Goal: Task Accomplishment & Management: Use online tool/utility

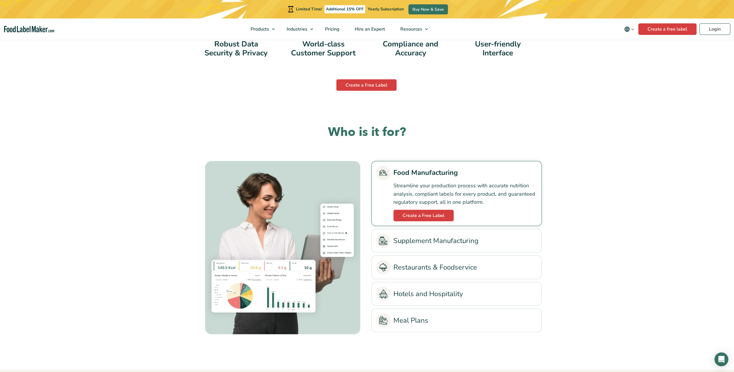
scroll to position [1221, 0]
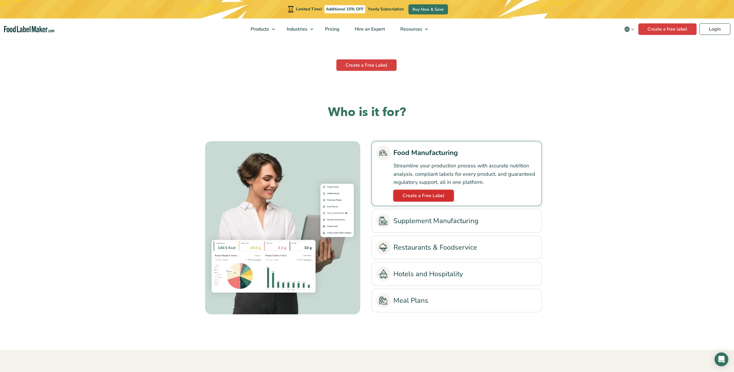
click at [421, 195] on link "Create a Free Label" at bounding box center [423, 196] width 60 height 12
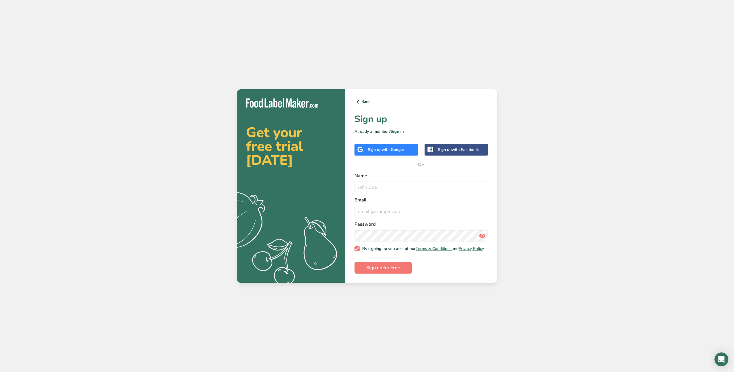
click at [386, 175] on label "Name" at bounding box center [421, 175] width 134 height 7
click at [374, 185] on input "text" at bounding box center [421, 187] width 134 height 12
type input "[PERSON_NAME]"
type input "[PERSON_NAME][EMAIL_ADDRESS][DOMAIN_NAME]"
click at [431, 223] on label "Password" at bounding box center [421, 224] width 134 height 7
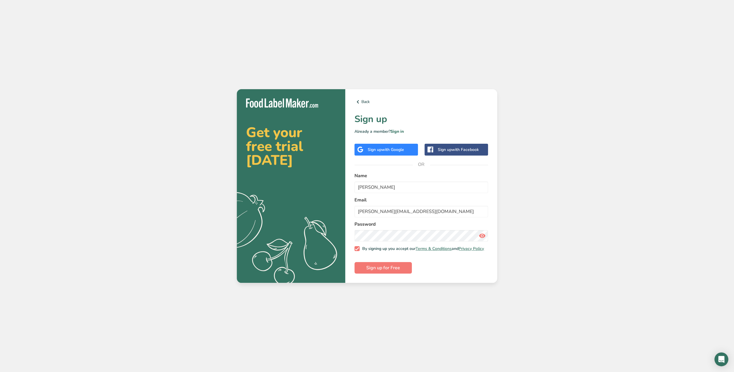
click at [482, 234] on icon at bounding box center [482, 235] width 7 height 10
click at [376, 271] on span "Sign up for Free" at bounding box center [383, 267] width 34 height 7
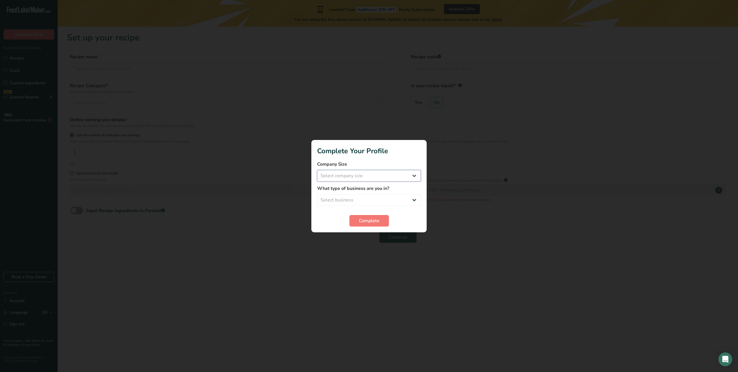
click at [348, 175] on select "Select company size Fewer than 10 Employees 10 to 50 Employees 51 to 500 Employ…" at bounding box center [369, 176] width 104 height 12
select select "1"
click at [317, 170] on select "Select company size Fewer than 10 Employees 10 to 50 Employees 51 to 500 Employ…" at bounding box center [369, 176] width 104 height 12
click at [341, 203] on select "Select business Packaged Food Manufacturer Restaurant & Cafe Bakery Meal Plans …" at bounding box center [369, 200] width 104 height 12
select select "1"
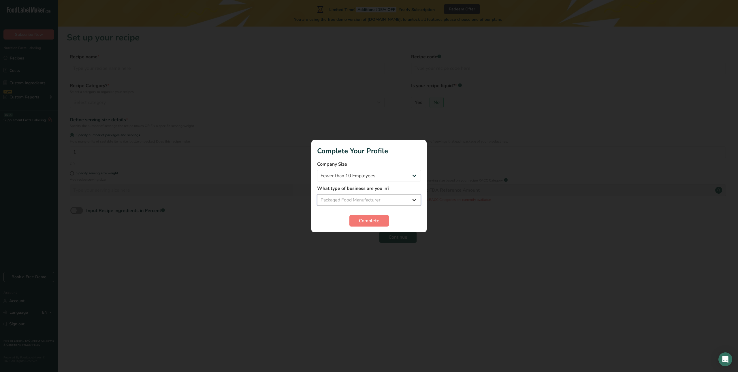
click at [317, 194] on select "Select business Packaged Food Manufacturer Restaurant & Cafe Bakery Meal Plans …" at bounding box center [369, 200] width 104 height 12
click at [370, 220] on span "Complete" at bounding box center [369, 220] width 20 height 7
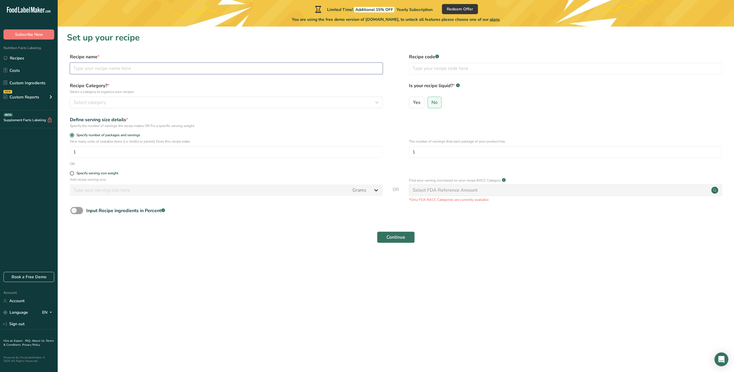
click at [107, 69] on input "text" at bounding box center [226, 69] width 313 height 12
click at [76, 68] on input "text" at bounding box center [226, 69] width 313 height 12
paste input "CDN 3" - 3.5oz New York Style Cheesecake"
drag, startPoint x: 104, startPoint y: 68, endPoint x: 63, endPoint y: 70, distance: 40.7
click at [63, 69] on section "Set up your recipe Recipe name * CDN 3" - 3.5oz New York Style Cheesecake Recip…" at bounding box center [396, 141] width 676 height 229
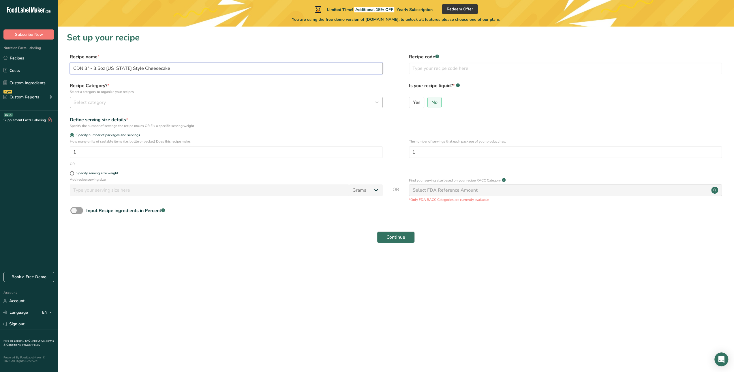
type input "CDN 3" - 3.5oz New York Style Cheesecake"
click at [86, 103] on span "Select category" at bounding box center [90, 102] width 32 height 7
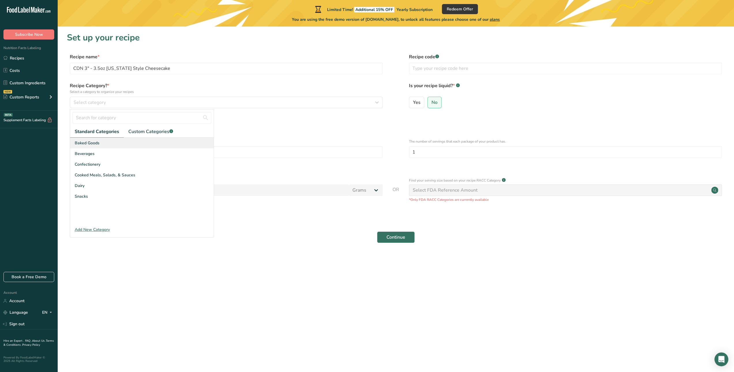
click at [88, 143] on span "Baked Goods" at bounding box center [87, 143] width 25 height 6
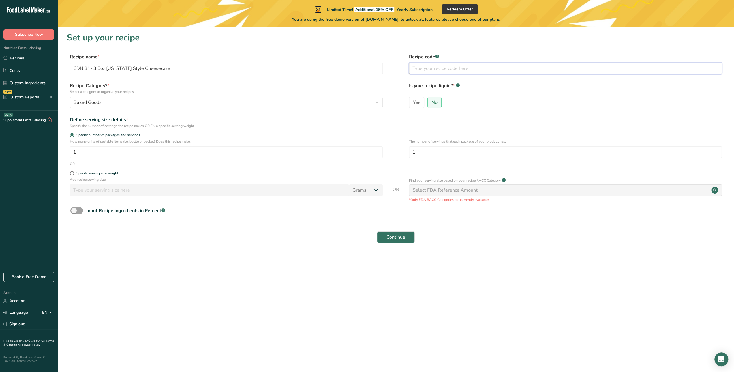
click at [474, 69] on input "text" at bounding box center [565, 69] width 313 height 12
paste input "25101"
type input "25101"
click at [435, 102] on span "No" at bounding box center [434, 102] width 6 height 6
click at [431, 102] on input "No" at bounding box center [430, 102] width 4 height 4
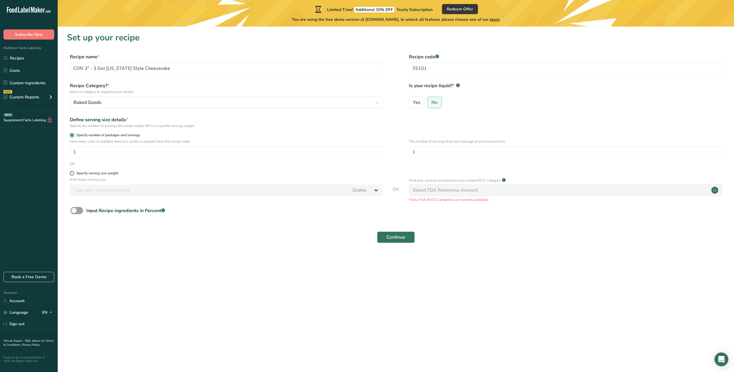
click at [97, 174] on div "Specify serving size weight" at bounding box center [97, 173] width 42 height 4
click at [74, 174] on input "Specify serving size weight" at bounding box center [72, 173] width 4 height 4
radio input "true"
radio input "false"
click at [97, 192] on input "number" at bounding box center [209, 190] width 279 height 12
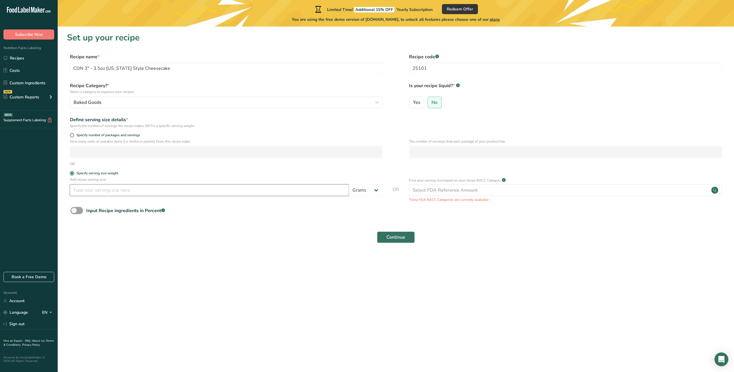
click at [120, 191] on input "number" at bounding box center [209, 190] width 279 height 12
type input "99"
click at [426, 192] on div "Select FDA Reference Amount" at bounding box center [445, 190] width 65 height 7
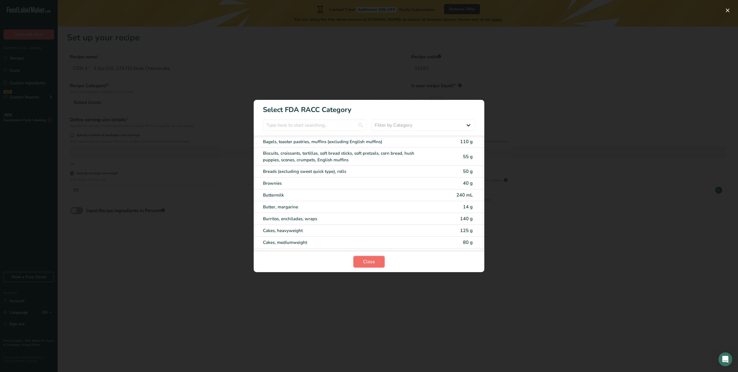
click at [375, 262] on span "Close" at bounding box center [369, 261] width 12 height 7
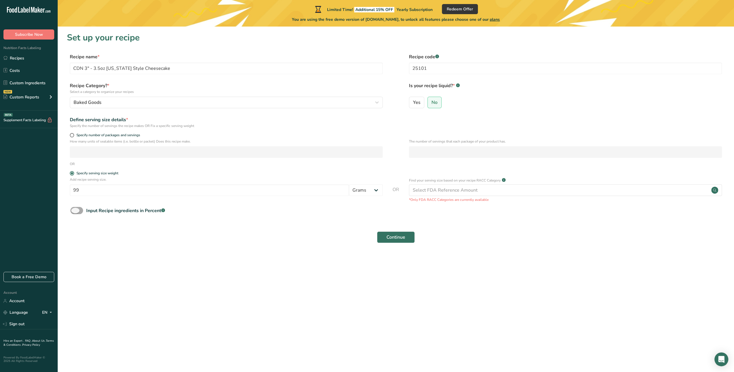
click at [79, 212] on span at bounding box center [76, 210] width 13 height 7
click at [74, 212] on input "Input Recipe ingredients in Percent .a-a{fill:#347362;}.b-a{fill:#fff;}" at bounding box center [72, 211] width 4 height 4
checkbox input "true"
click at [113, 236] on input "number" at bounding box center [379, 235] width 618 height 12
type input "99"
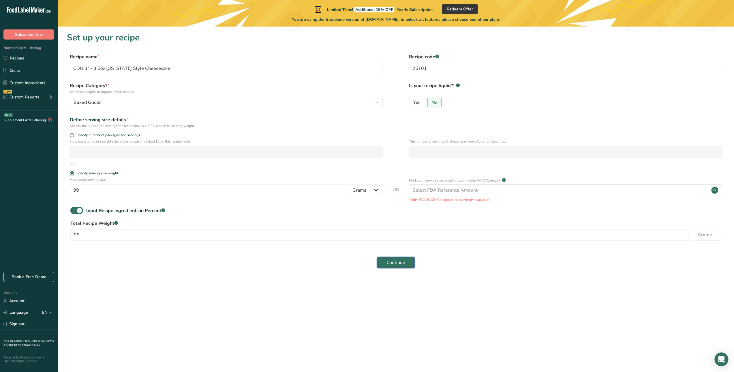
click at [396, 263] on span "Continue" at bounding box center [395, 262] width 19 height 7
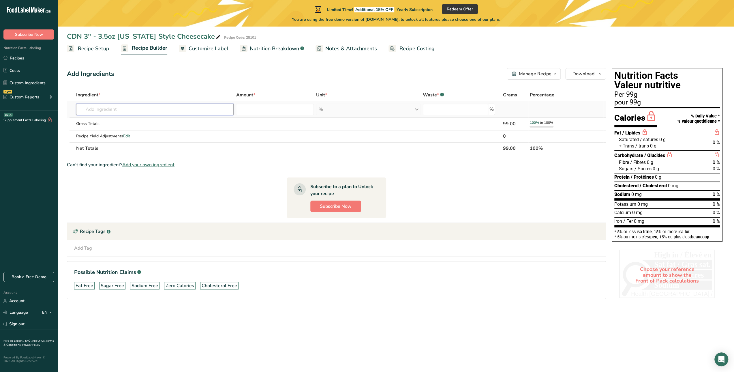
click at [105, 110] on input "text" at bounding box center [155, 110] width 158 height 12
paste input "CREAM CHEESE (pasteurized cultured milk, cream, salt, carob bean gum, guar gum)"
type input "CREAM CHEESE (pasteurized cultured milk, cream, salt, carob bean gum, guar gum)"
click at [157, 155] on section "Ingredient * Amount * Unit * Waste * .a-a{fill:#347362;}.b-a{fill:#fff;} Grams …" at bounding box center [336, 198] width 539 height 219
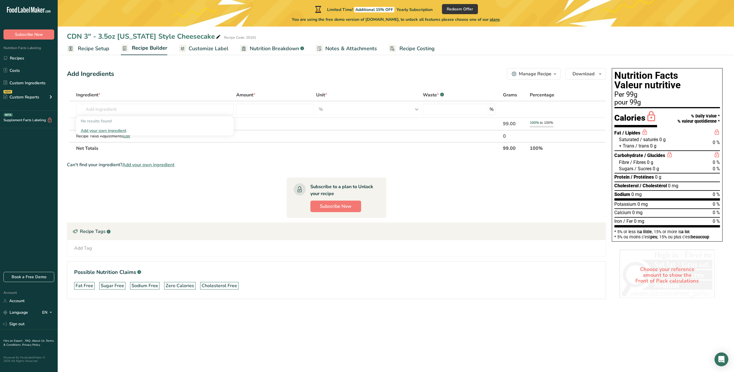
scroll to position [0, 0]
click at [97, 50] on span "Recipe Setup" at bounding box center [93, 49] width 31 height 8
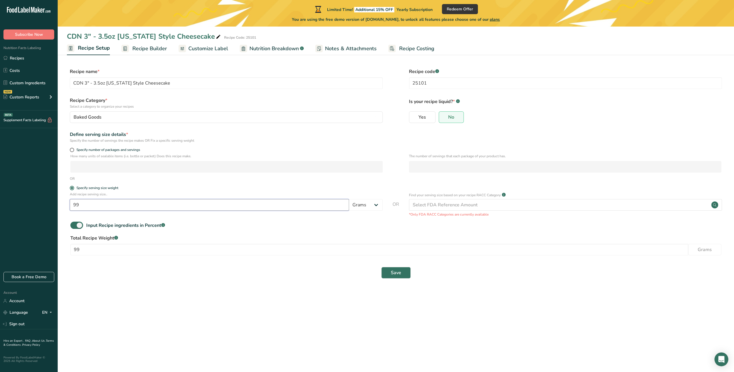
drag, startPoint x: 112, startPoint y: 205, endPoint x: 9, endPoint y: 212, distance: 102.9
click at [24, 211] on div ".a-20{fill:#fff;} Subscribe Now Nutrition Facts Labeling Recipes Costs Custom I…" at bounding box center [367, 186] width 734 height 372
type input "100"
click at [393, 273] on span "Save" at bounding box center [396, 272] width 10 height 7
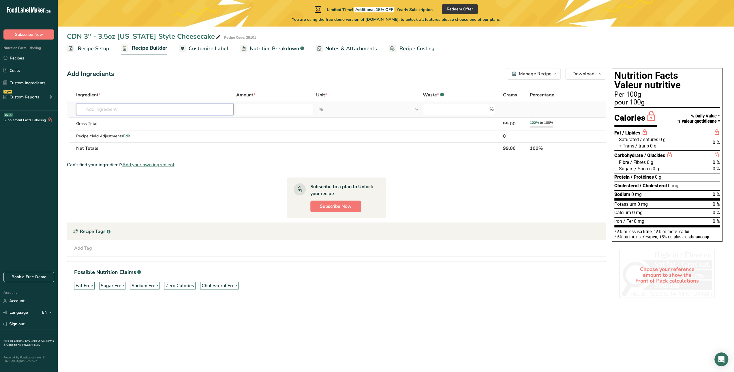
click at [100, 110] on input "text" at bounding box center [155, 110] width 158 height 12
paste input "CREAM CHEESE (pasteurized cultured milk, cream, salt, carob bean gum, guar gum)"
type input "CREAM CHEESE"
type input "2"
type input "26.51"
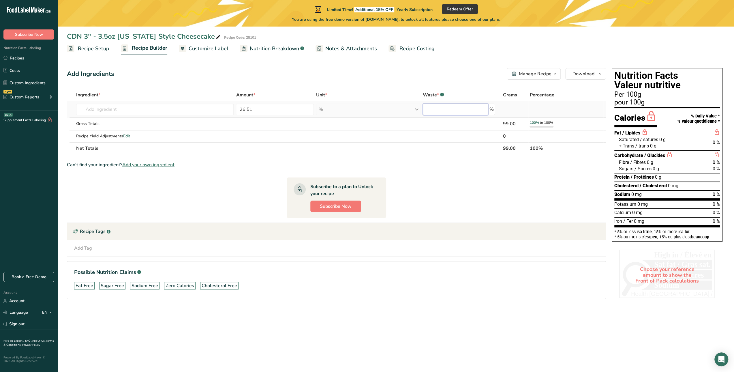
click at [465, 112] on input "number" at bounding box center [455, 110] width 65 height 12
type input "0"
click at [110, 106] on input "text" at bounding box center [155, 110] width 158 height 12
type input "Cheese, cream"
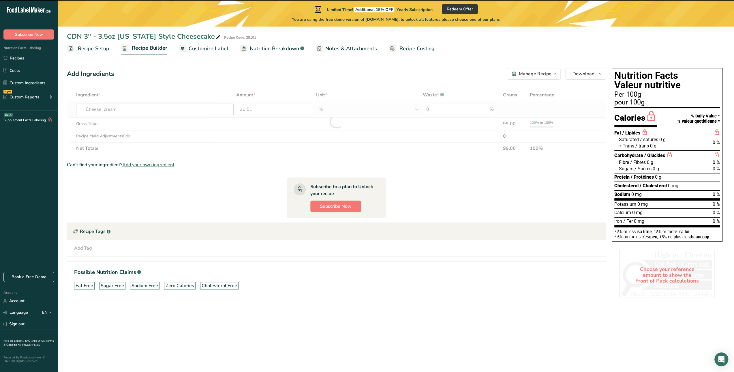
type input "0"
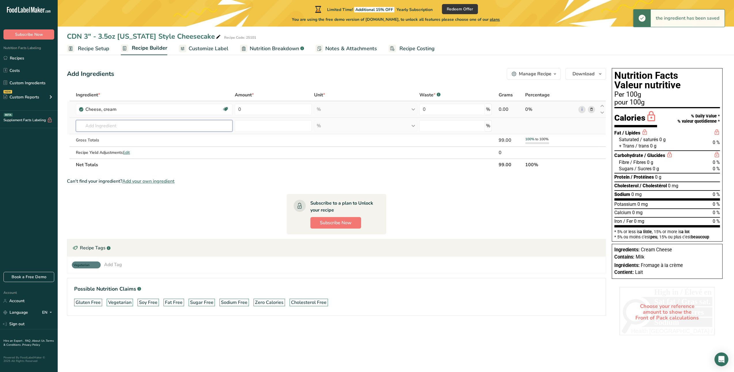
click at [112, 126] on input "text" at bounding box center [154, 126] width 156 height 12
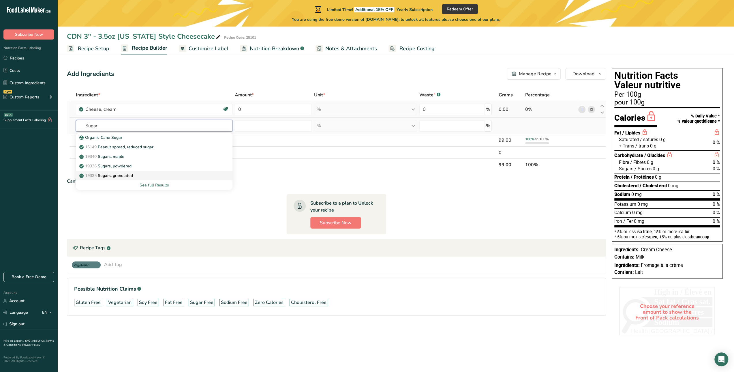
type input "Sugars, granulated"
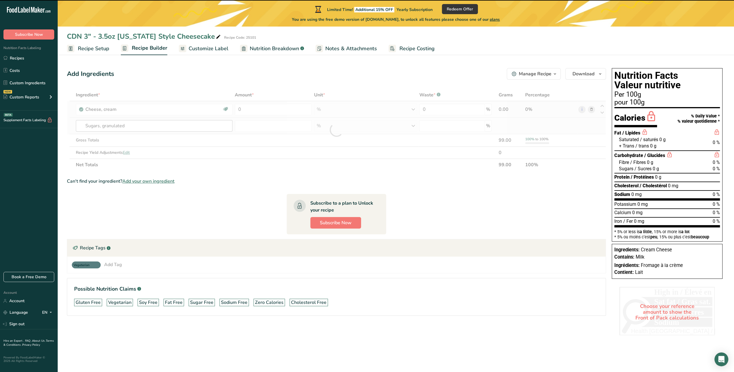
type input "0"
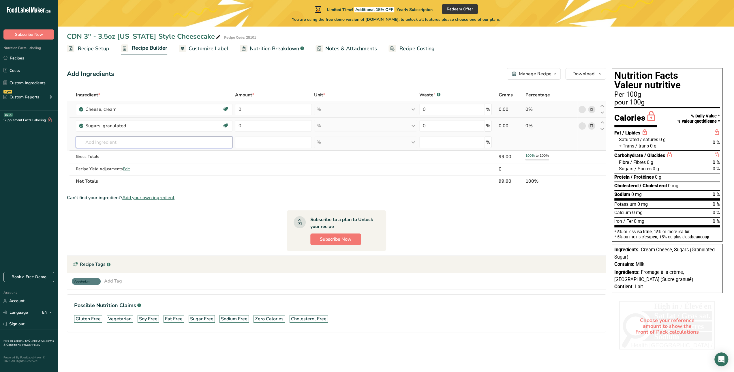
click at [114, 145] on input "text" at bounding box center [154, 142] width 157 height 12
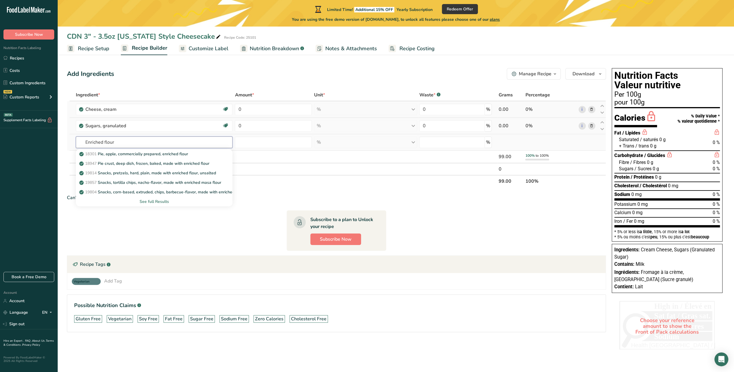
type input "Enriched flour"
click at [150, 202] on div "See full Results" at bounding box center [153, 201] width 147 height 6
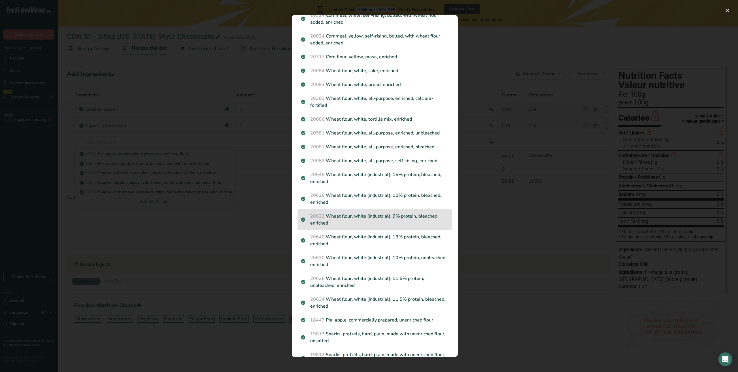
scroll to position [144, 0]
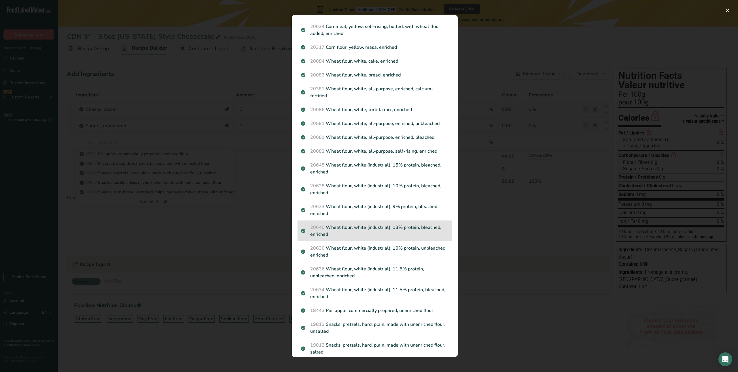
click at [343, 232] on p "20640 Wheat flour, white (industrial), 13% protein, bleached, enriched" at bounding box center [375, 231] width 148 height 14
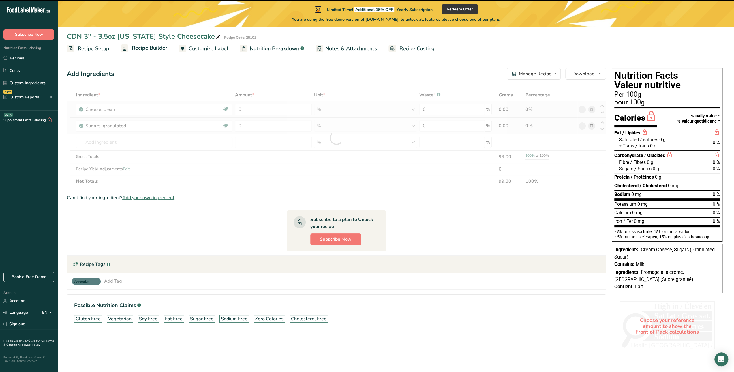
type input "0"
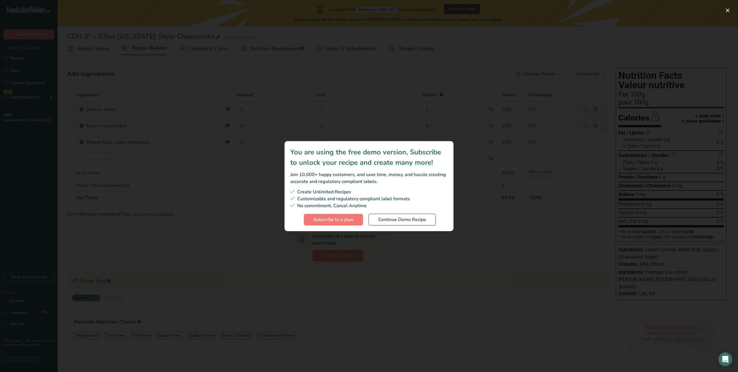
click at [408, 220] on span "Continue Demo Recipe" at bounding box center [402, 219] width 48 height 7
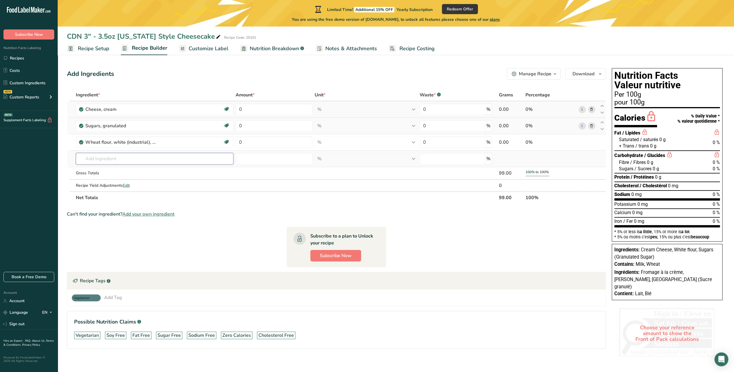
click at [100, 158] on input "text" at bounding box center [154, 159] width 157 height 12
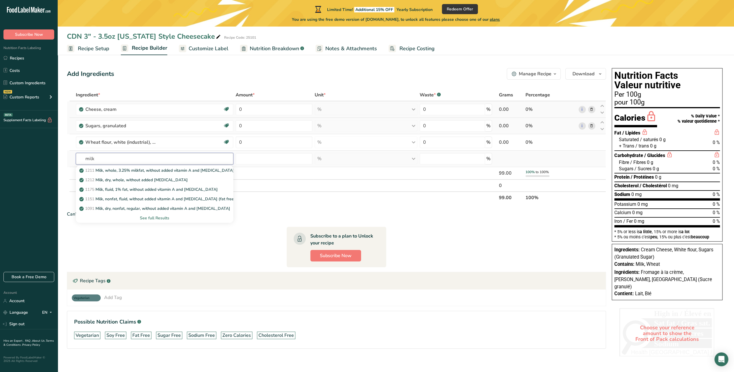
type input "milk"
click at [153, 219] on div "See full Results" at bounding box center [154, 218] width 148 height 6
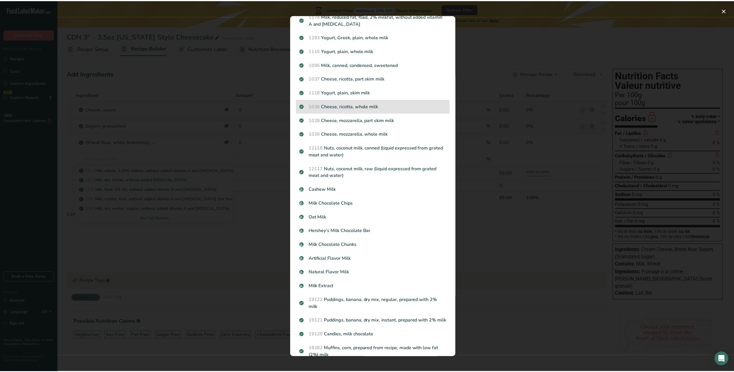
scroll to position [163, 0]
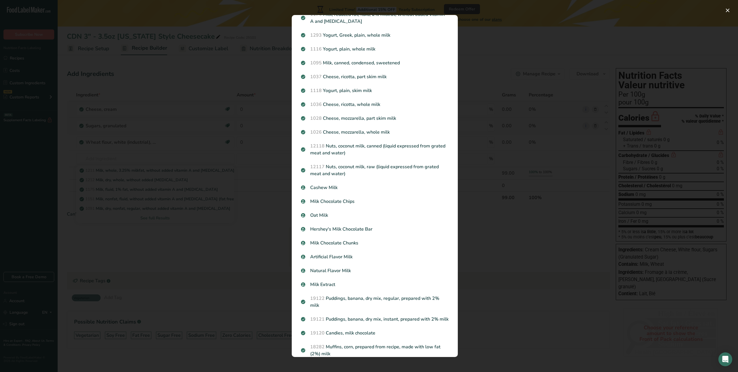
click at [146, 118] on div "Search results modal" at bounding box center [369, 186] width 738 height 372
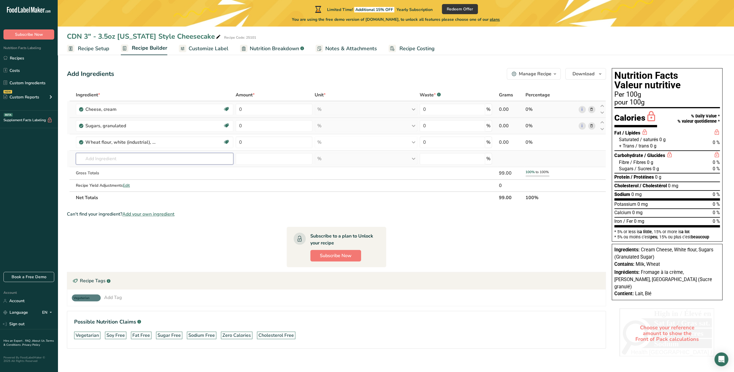
click at [121, 156] on input "text" at bounding box center [154, 159] width 157 height 12
type input "M"
type input "p"
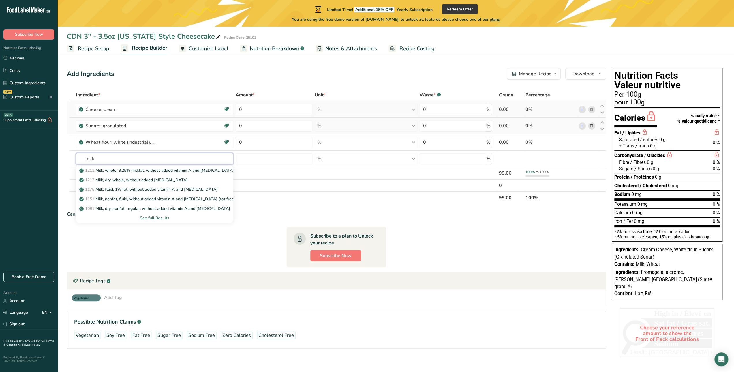
drag, startPoint x: 114, startPoint y: 156, endPoint x: 40, endPoint y: 157, distance: 73.3
click at [40, 157] on div ".a-20{fill:#fff;} Subscribe Now Nutrition Facts Labeling Recipes Costs Custom I…" at bounding box center [367, 188] width 734 height 376
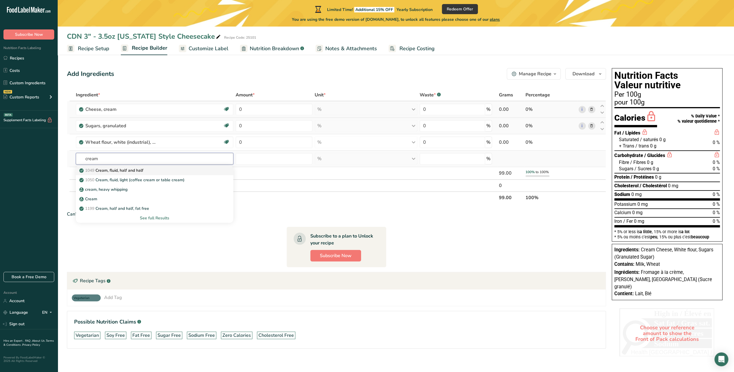
type input "cream"
click at [121, 170] on p "1049 Cream, fluid, half and half" at bounding box center [111, 170] width 63 height 6
type input "Cream, fluid, half and half"
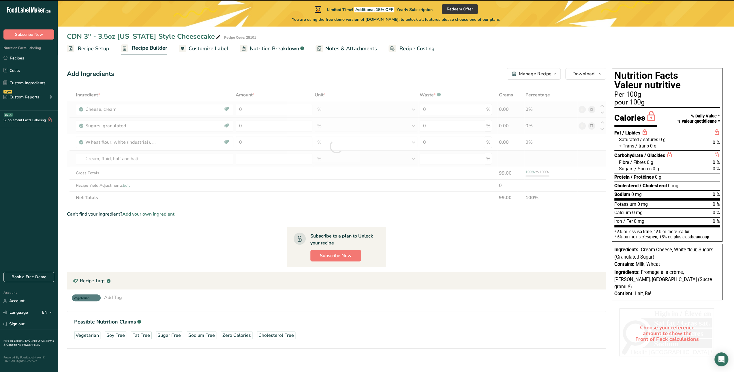
type input "0"
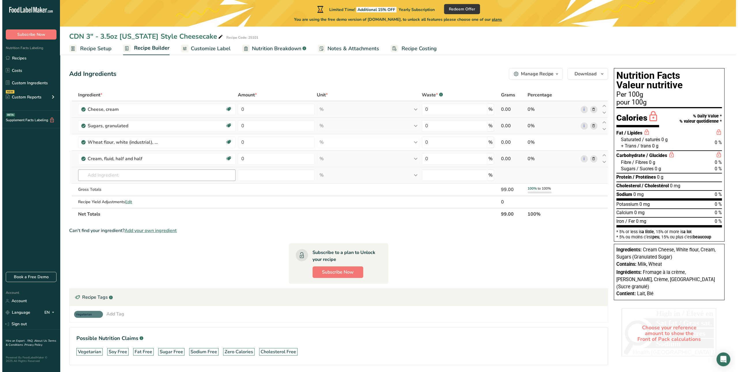
scroll to position [20, 0]
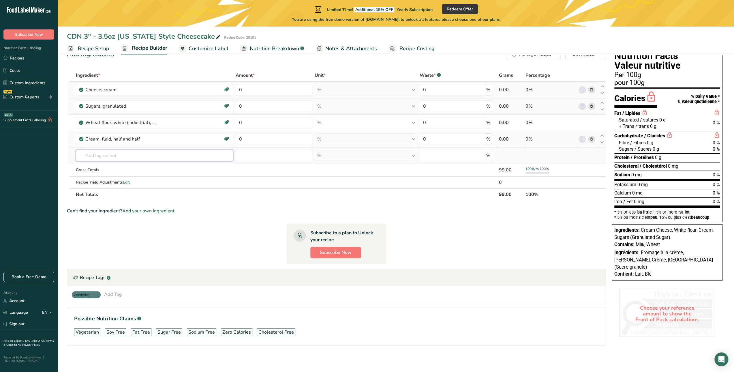
click at [109, 151] on input "text" at bounding box center [154, 156] width 157 height 12
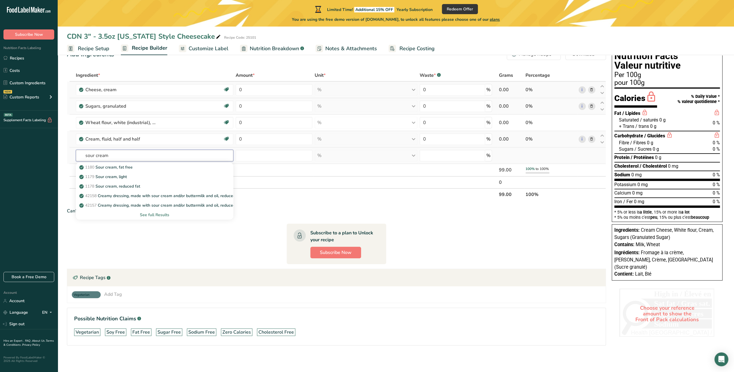
type input "sour cream"
click at [151, 215] on div "See full Results" at bounding box center [154, 215] width 148 height 6
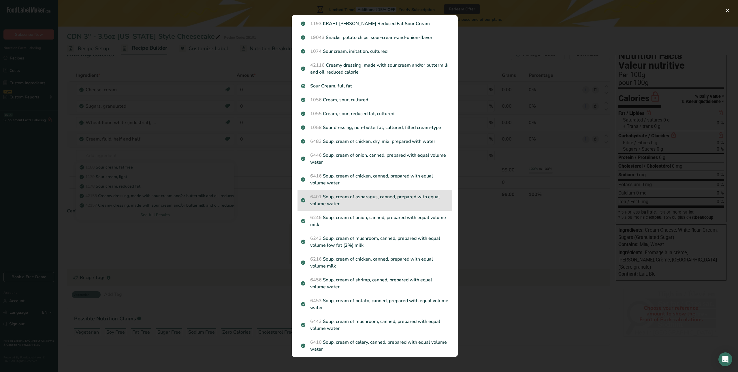
scroll to position [103, 0]
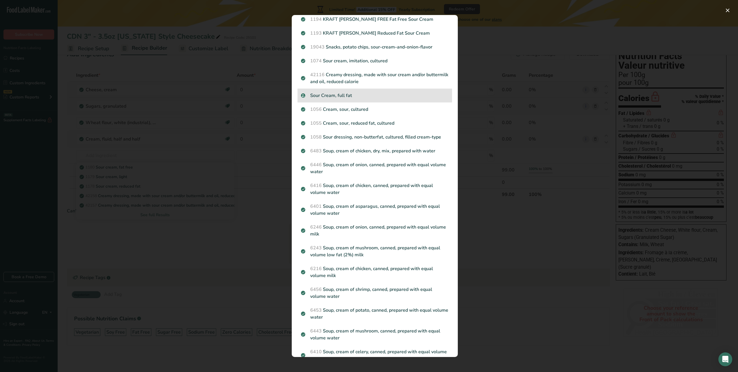
click at [334, 98] on p "Sour Cream, full fat" at bounding box center [375, 95] width 148 height 7
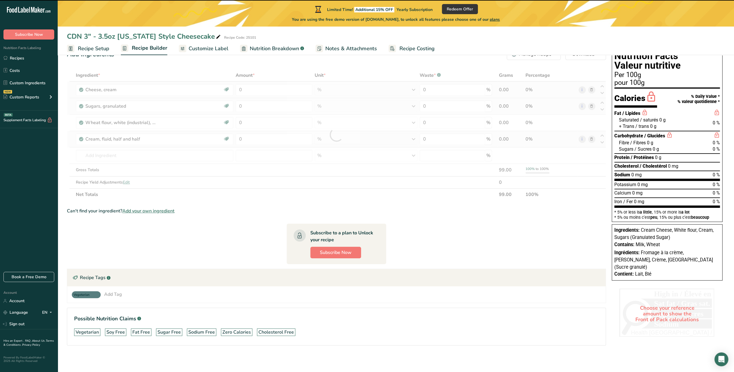
type input "0"
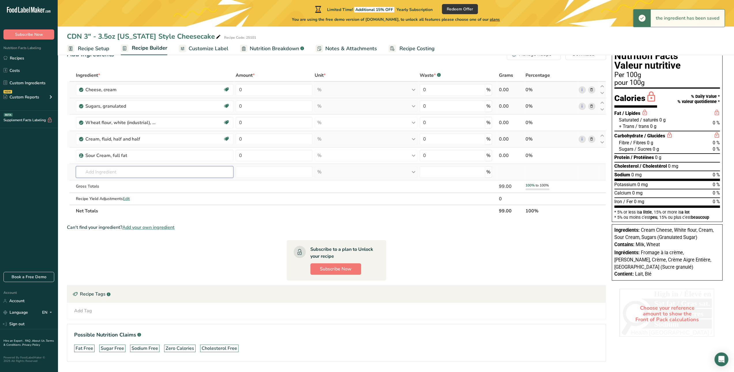
click at [114, 171] on input "text" at bounding box center [154, 172] width 157 height 12
type input "c"
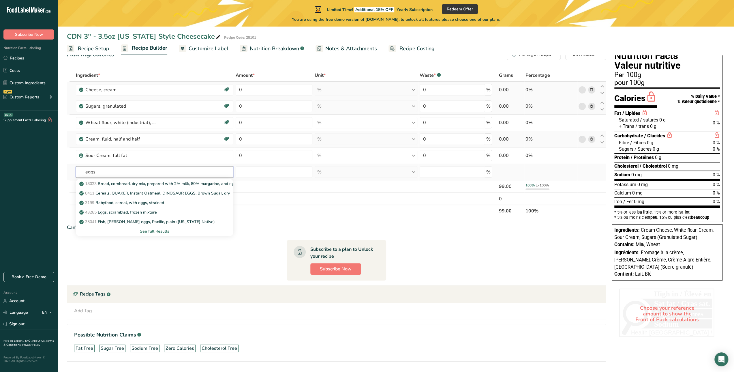
type input "eggs"
click at [159, 232] on div "See full Results" at bounding box center [154, 231] width 148 height 6
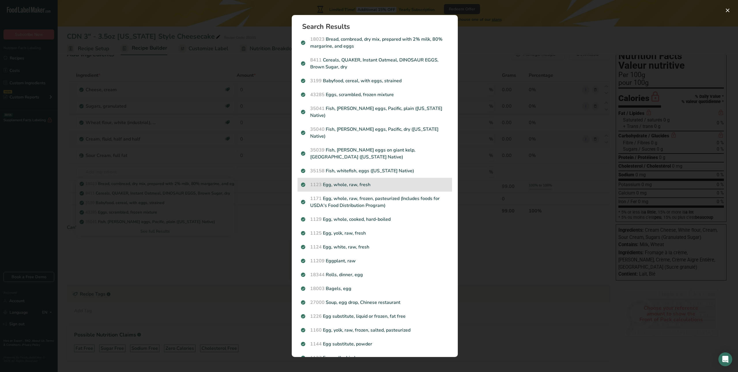
click at [360, 181] on p "1123 Egg, whole, raw, fresh" at bounding box center [375, 184] width 148 height 7
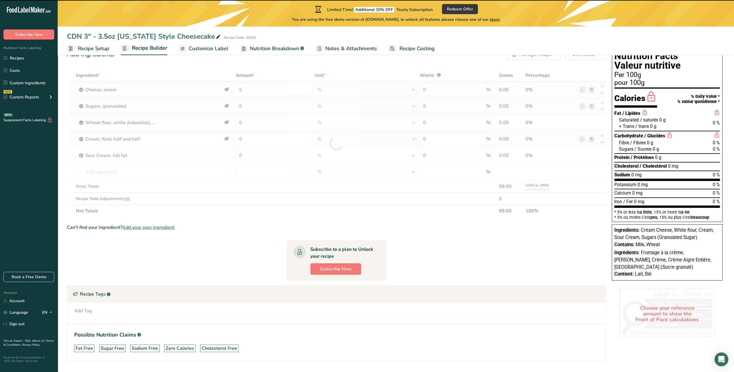
type input "0"
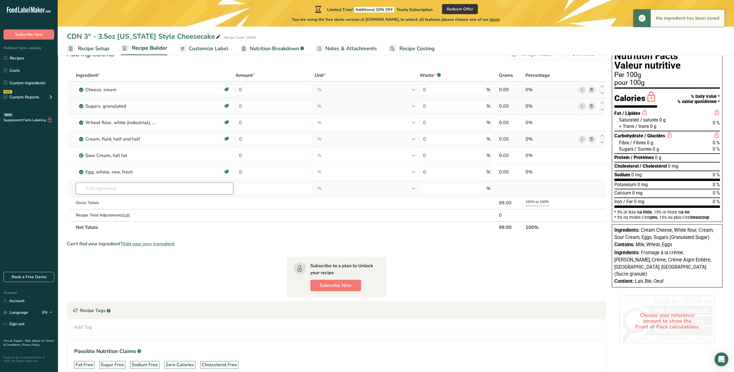
click at [102, 190] on input "text" at bounding box center [154, 189] width 157 height 12
type input "g"
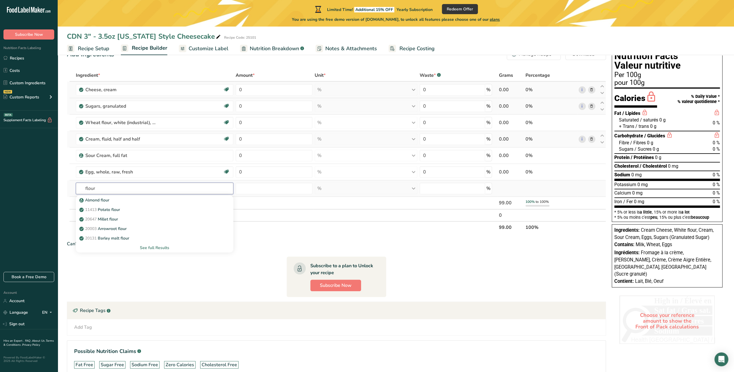
type input "flour"
click at [157, 249] on div "See full Results" at bounding box center [154, 248] width 148 height 6
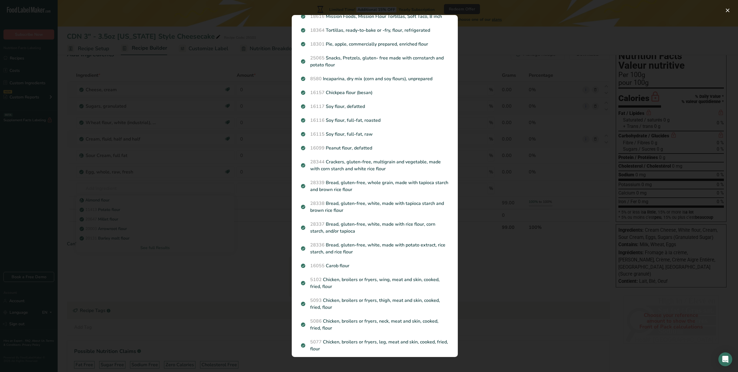
scroll to position [173, 0]
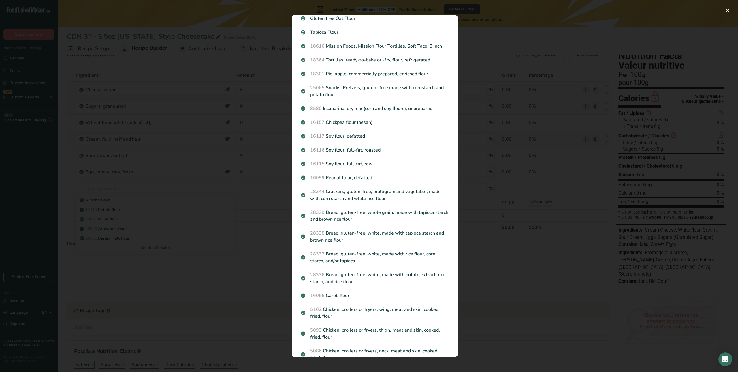
click at [247, 103] on div "Search results modal" at bounding box center [369, 186] width 738 height 372
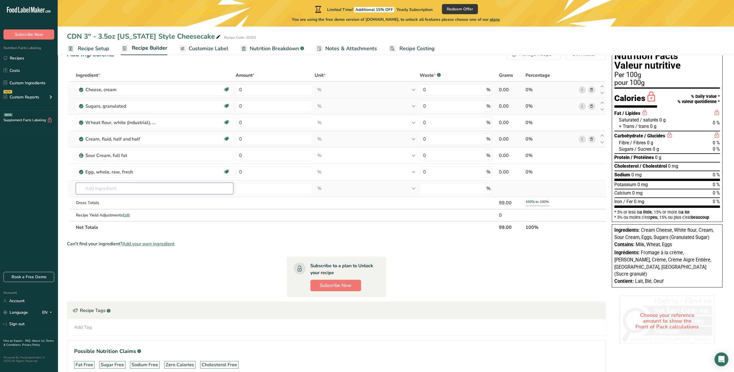
click at [124, 185] on input "text" at bounding box center [154, 189] width 157 height 12
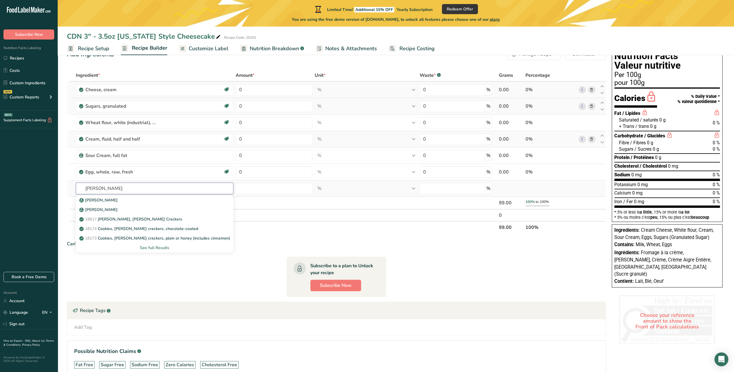
type input "Graham"
click at [158, 247] on div "See full Results" at bounding box center [154, 248] width 148 height 6
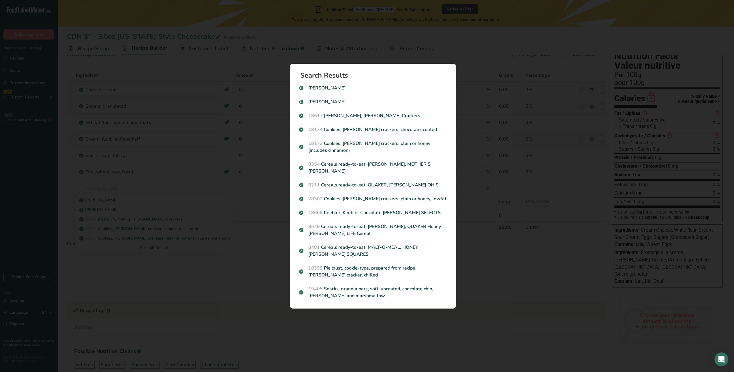
scroll to position [0, 0]
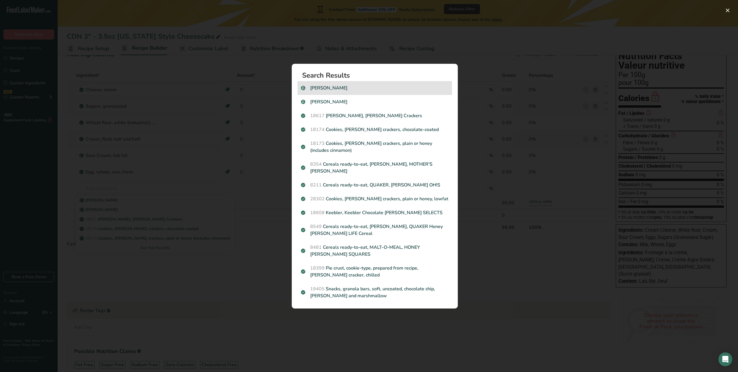
click at [328, 90] on p "Graham Cracker" at bounding box center [375, 87] width 148 height 7
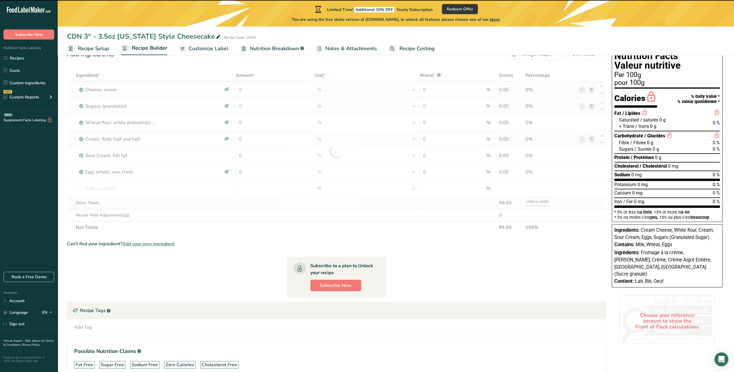
type input "0"
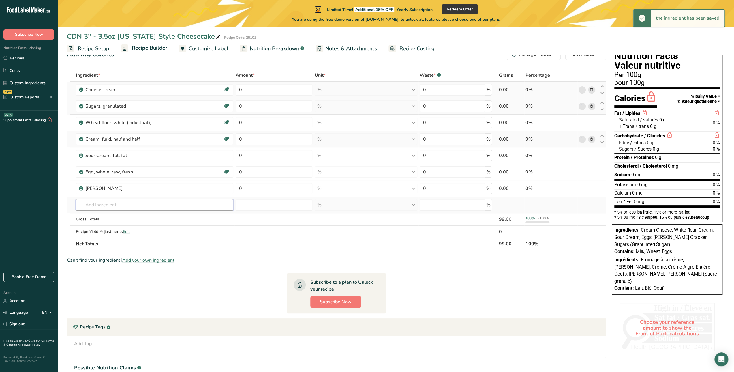
click at [102, 202] on input "text" at bounding box center [154, 205] width 157 height 12
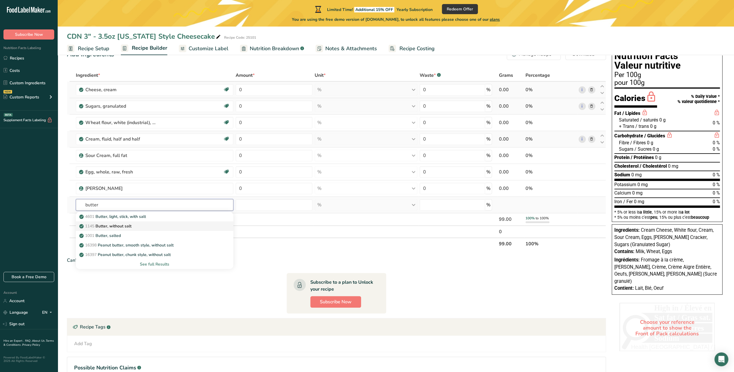
type input "butter"
click at [116, 227] on p "1145 Butter, without salt" at bounding box center [105, 226] width 51 height 6
type input "Butter, without salt"
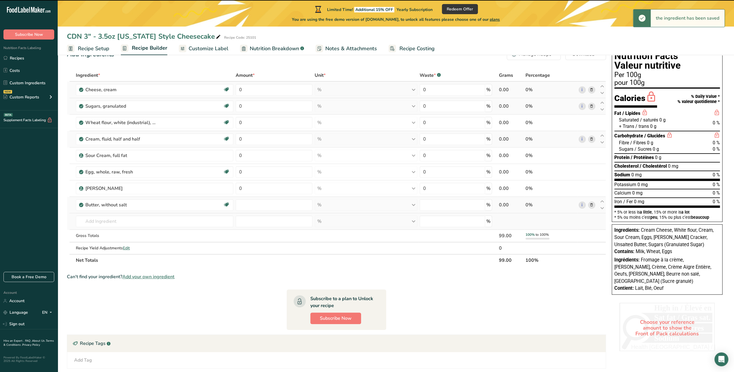
type input "0"
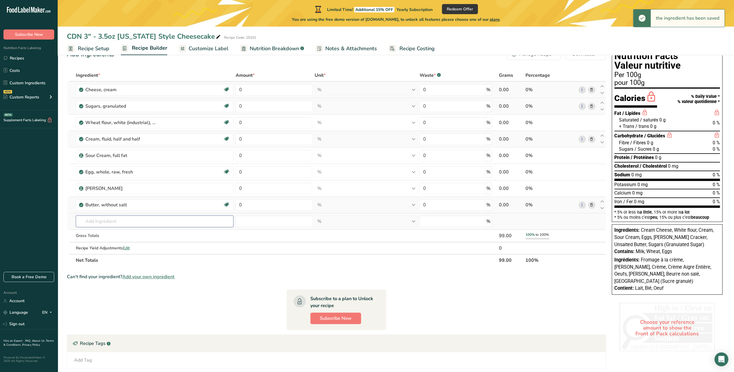
click at [101, 222] on input "text" at bounding box center [154, 221] width 157 height 12
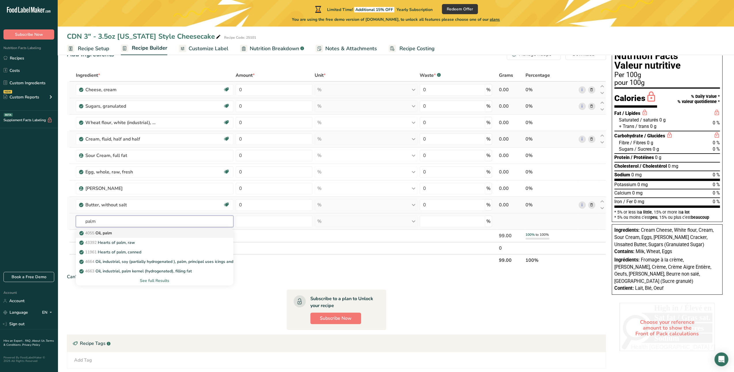
type input "palm"
click at [104, 232] on p "4055 Oil, palm" at bounding box center [95, 233] width 31 height 6
type input "Oil, palm"
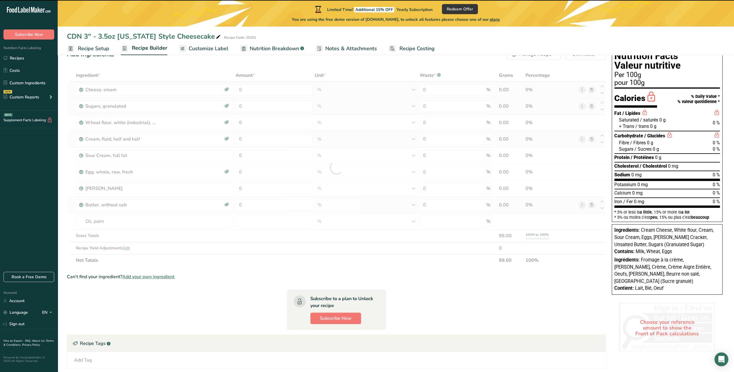
type input "0"
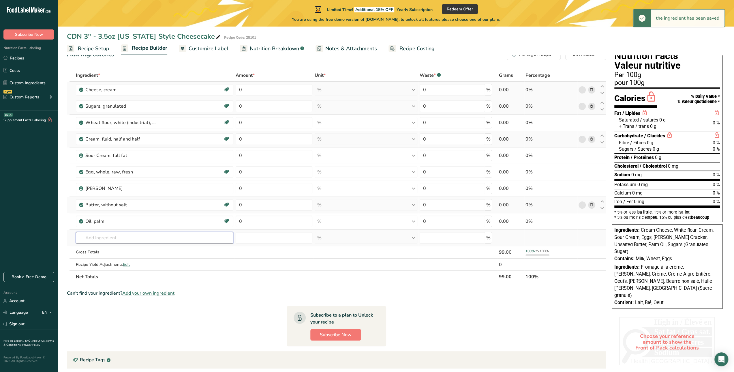
click at [102, 236] on input "text" at bounding box center [154, 238] width 157 height 12
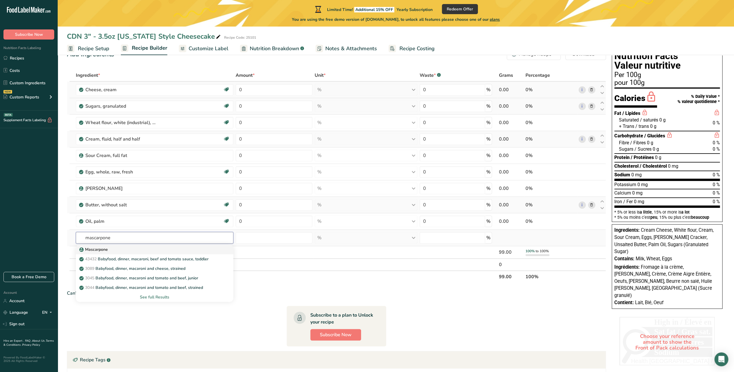
type input "mascarpone"
click at [92, 249] on p "Mascarpone" at bounding box center [93, 249] width 27 height 6
type input "Mascarpone"
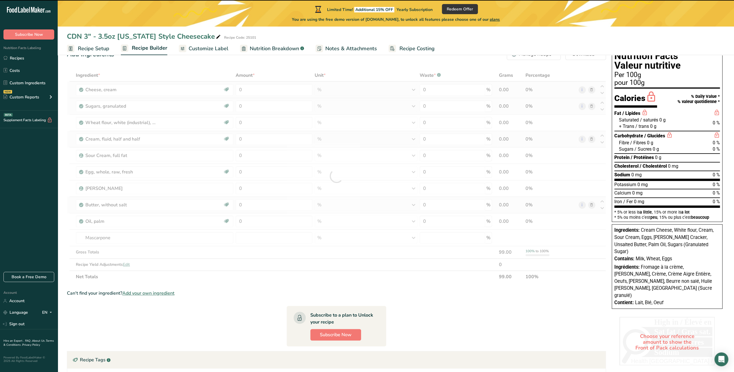
type input "0"
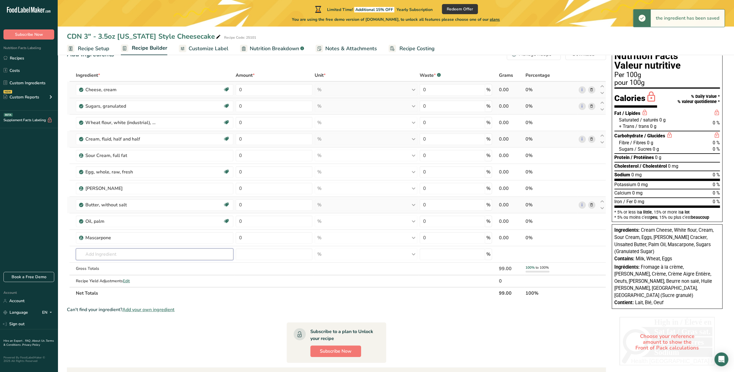
click at [107, 252] on input "text" at bounding box center [154, 254] width 157 height 12
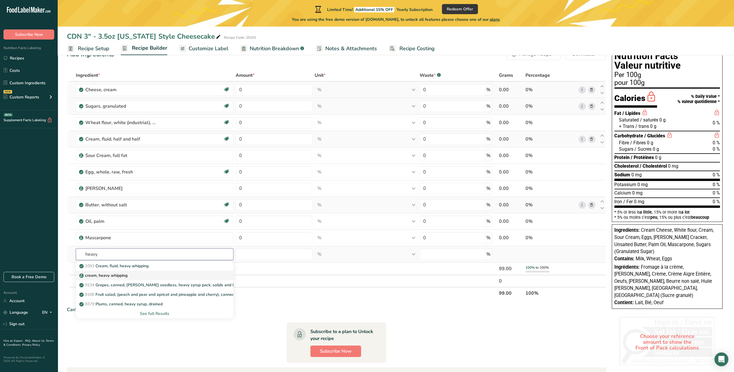
type input "heavy"
click at [102, 275] on p "cream, heavy whipping" at bounding box center [103, 275] width 47 height 6
type input "cream, heavy whipping"
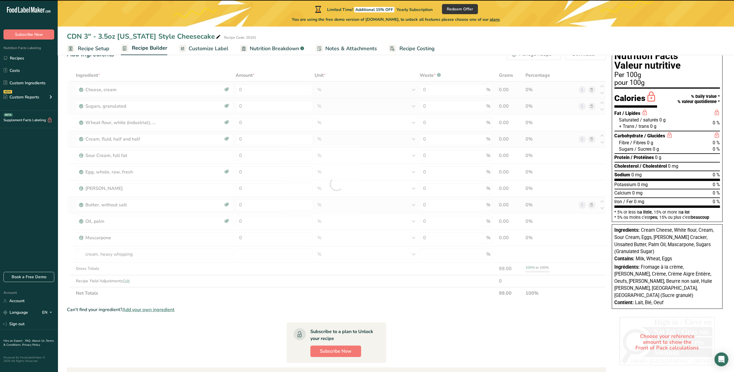
type input "0"
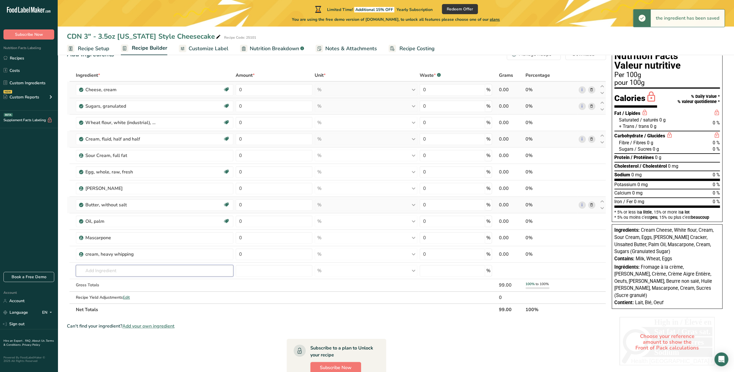
click at [94, 267] on input "text" at bounding box center [154, 271] width 157 height 12
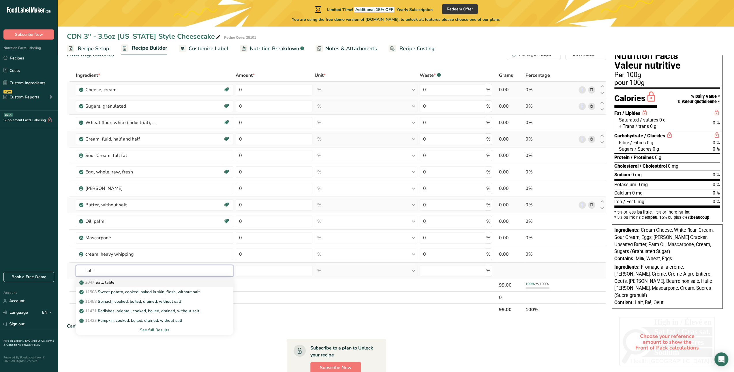
type input "salt"
click at [100, 283] on p "2047 Salt, table" at bounding box center [97, 282] width 34 height 6
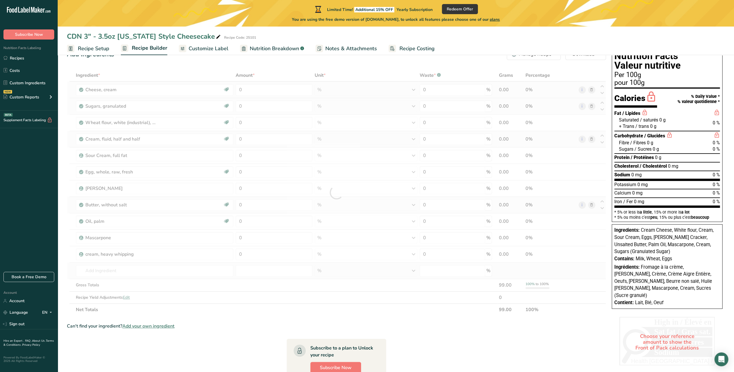
type input "Salt, table"
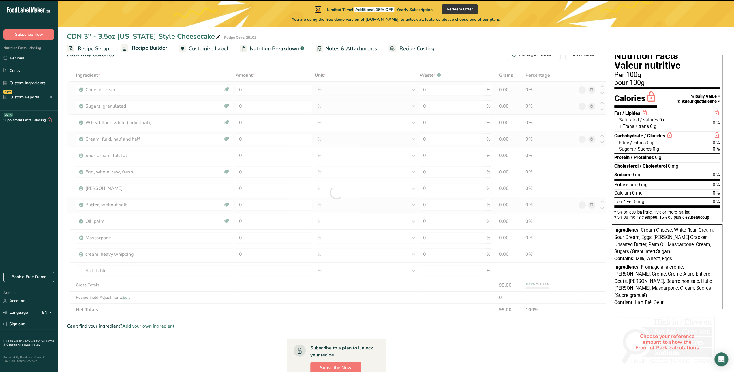
type input "0"
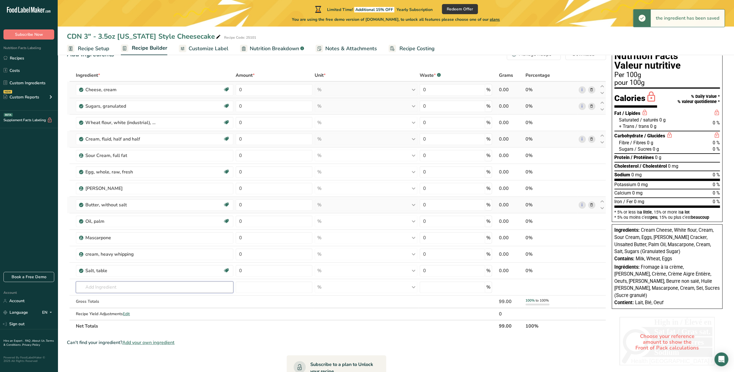
click at [98, 284] on input "text" at bounding box center [154, 287] width 157 height 12
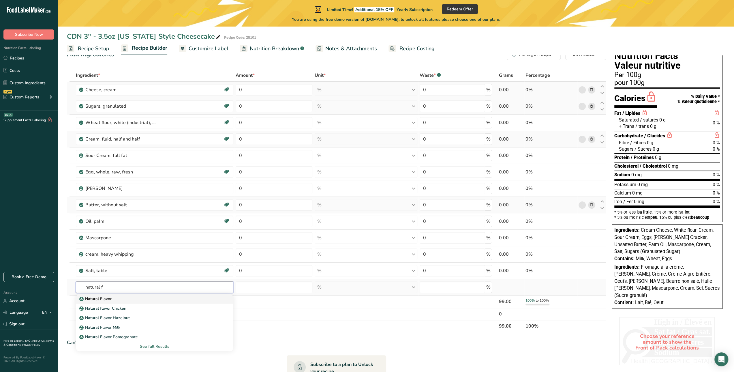
type input "natural f"
click at [95, 298] on p "Natural Flavor" at bounding box center [95, 299] width 31 height 6
type input "Natural Flavor"
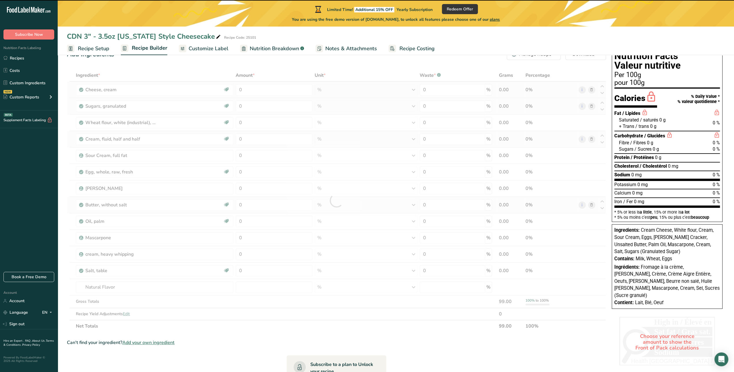
type input "0"
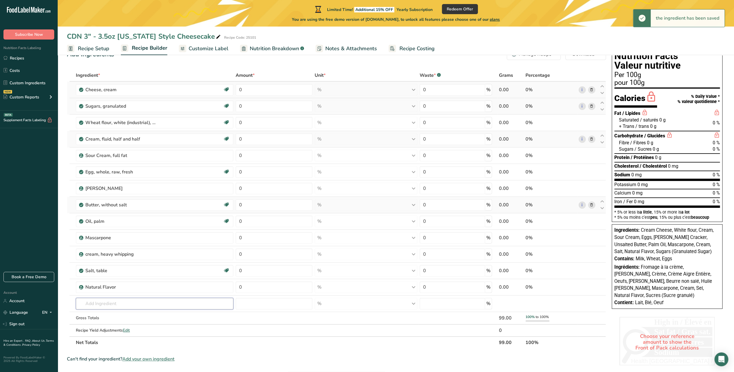
click at [100, 301] on input "text" at bounding box center [154, 304] width 157 height 12
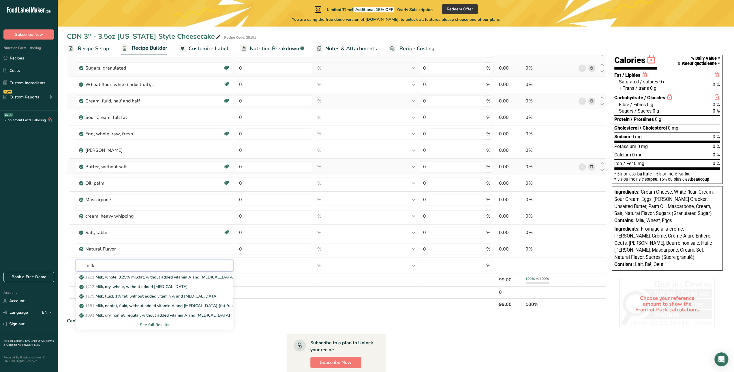
scroll to position [58, 0]
type input "milk"
click at [153, 323] on div "See full Results" at bounding box center [154, 324] width 148 height 6
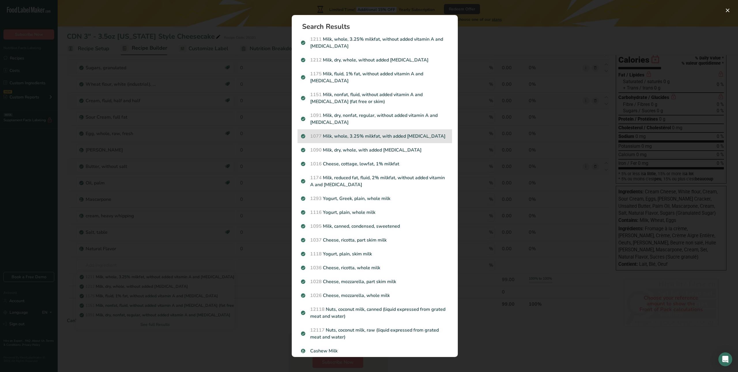
click at [359, 136] on p "1077 Milk, whole, 3.25% milkfat, with added vitamin D" at bounding box center [375, 136] width 148 height 7
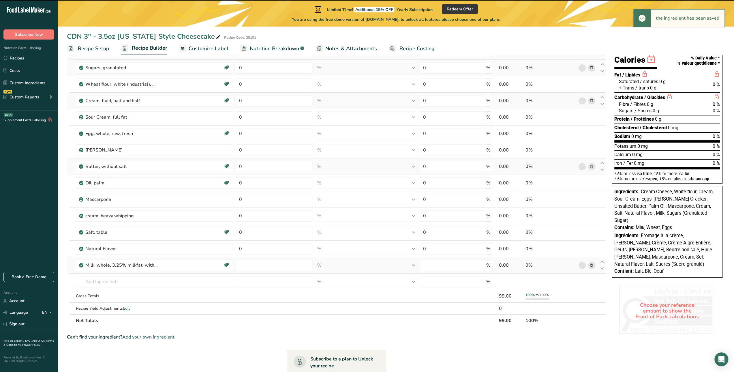
type input "0"
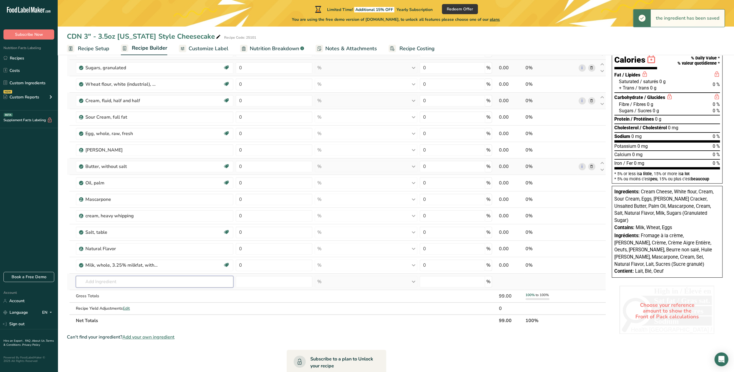
click at [110, 279] on input "text" at bounding box center [154, 282] width 157 height 12
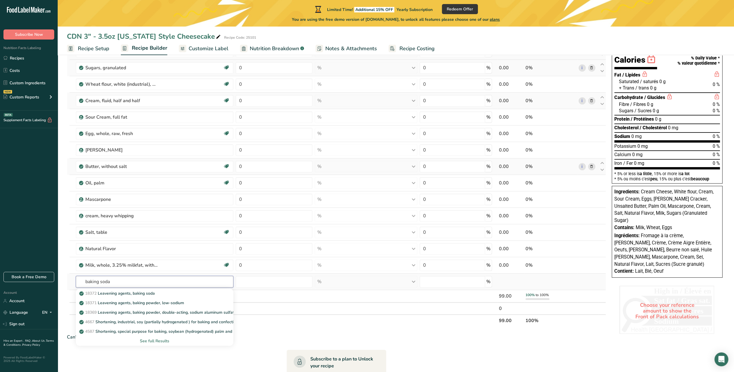
type input "baking soda"
click at [160, 343] on div "See full Results" at bounding box center [154, 341] width 157 height 10
click at [154, 341] on div "See full Results" at bounding box center [154, 341] width 148 height 6
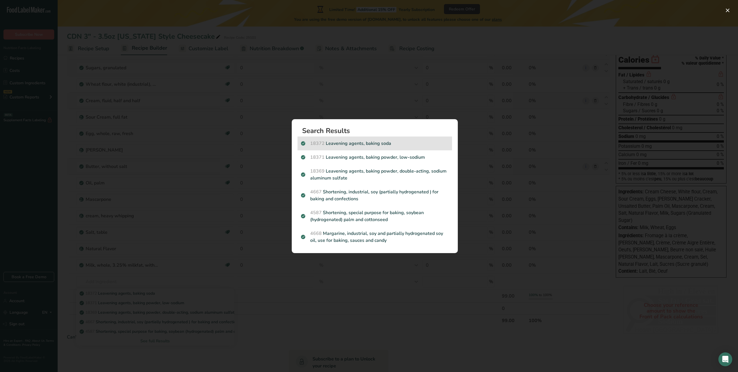
click at [358, 146] on p "18372 Leavening agents, baking soda" at bounding box center [375, 143] width 148 height 7
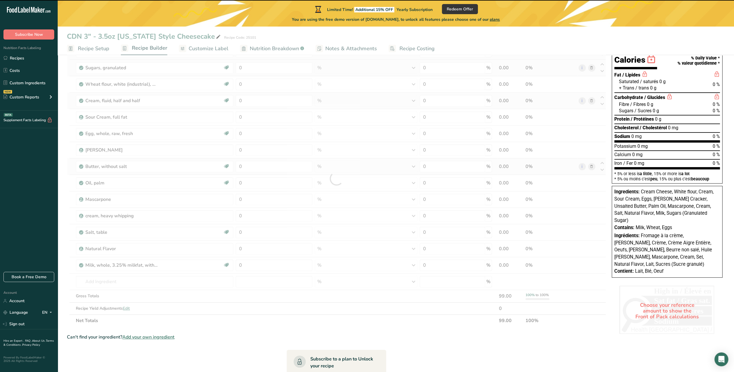
type input "0"
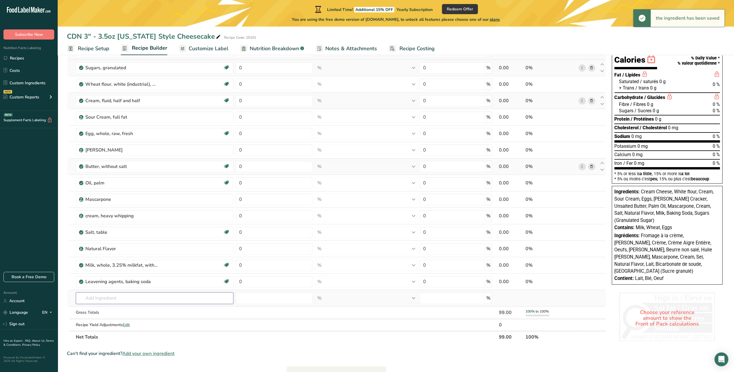
click at [100, 296] on input "text" at bounding box center [154, 298] width 157 height 12
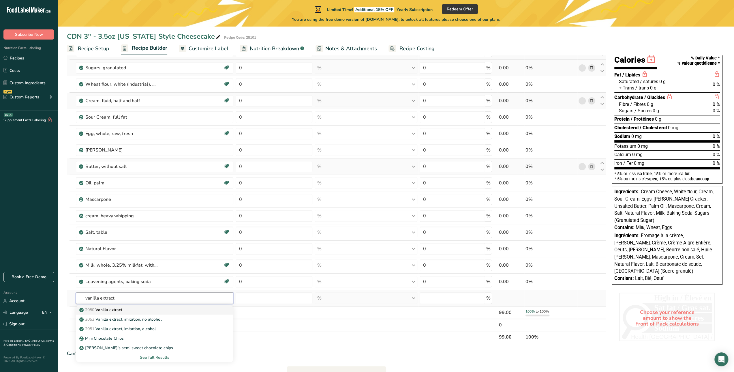
type input "vanilla extract"
click at [112, 308] on p "2050 Vanilla extract" at bounding box center [101, 310] width 42 height 6
type input "Vanilla extract"
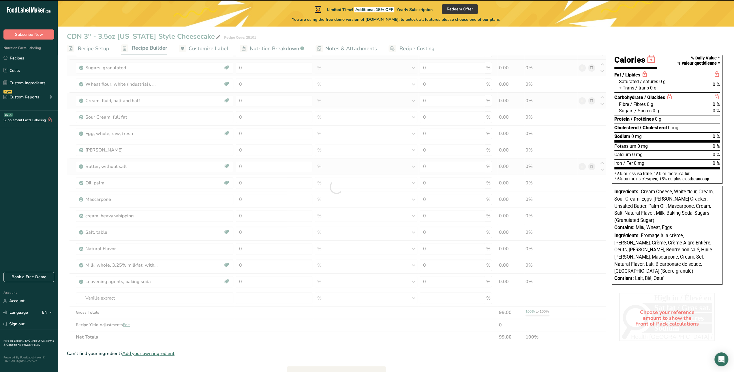
type input "0"
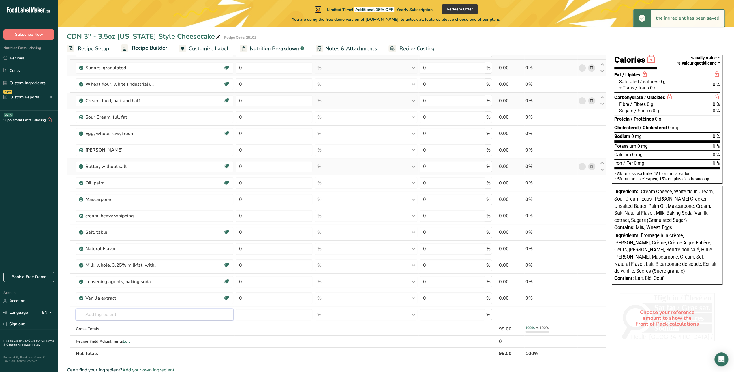
click at [110, 311] on input "text" at bounding box center [154, 315] width 157 height 12
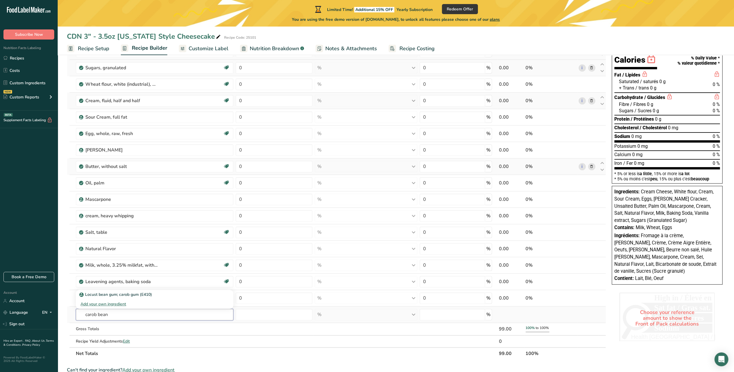
click at [121, 314] on input "carob bean" at bounding box center [154, 315] width 157 height 12
drag, startPoint x: 121, startPoint y: 314, endPoint x: 83, endPoint y: 316, distance: 37.5
click at [83, 316] on input "carob bean" at bounding box center [154, 315] width 157 height 12
type input "b"
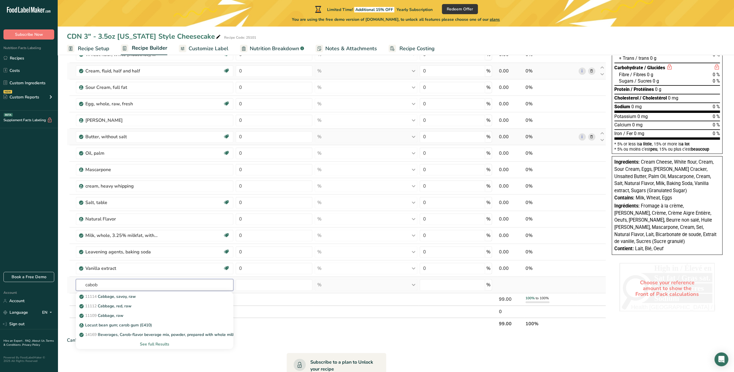
scroll to position [116, 0]
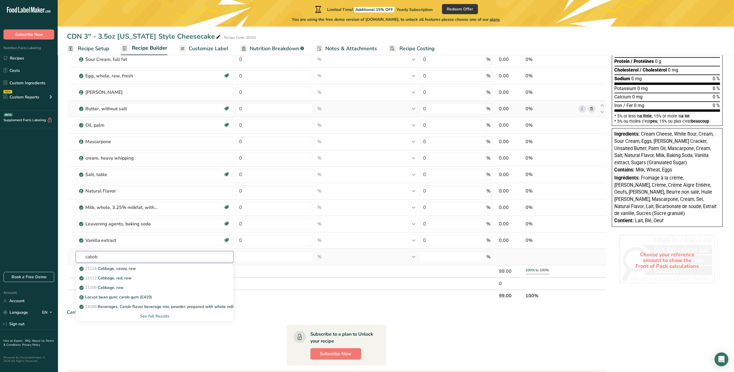
type input "cabob"
click at [152, 315] on div "See full Results" at bounding box center [154, 316] width 148 height 6
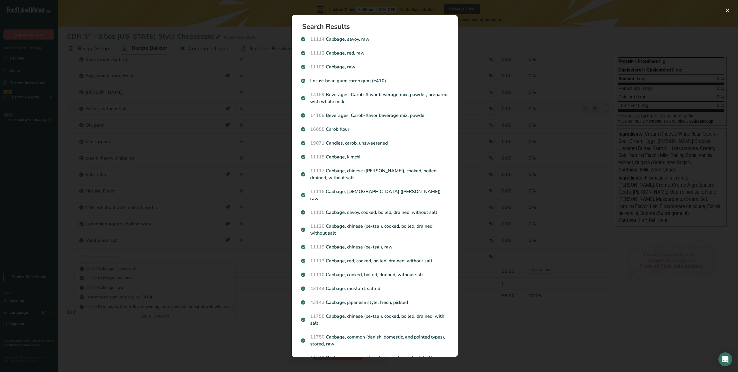
click at [153, 326] on div "Search results modal" at bounding box center [369, 186] width 738 height 372
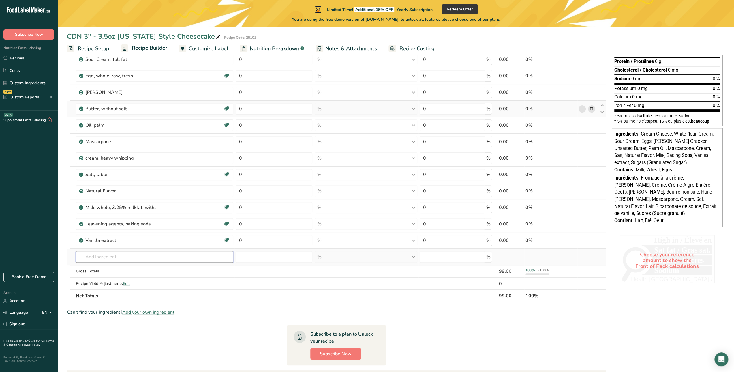
click at [134, 251] on input "text" at bounding box center [154, 257] width 157 height 12
type input "bean gum"
click at [115, 266] on p "Locust bean gum; carob gum (E410)" at bounding box center [116, 268] width 72 height 6
type input "Locust bean gum; carob gum (E410)"
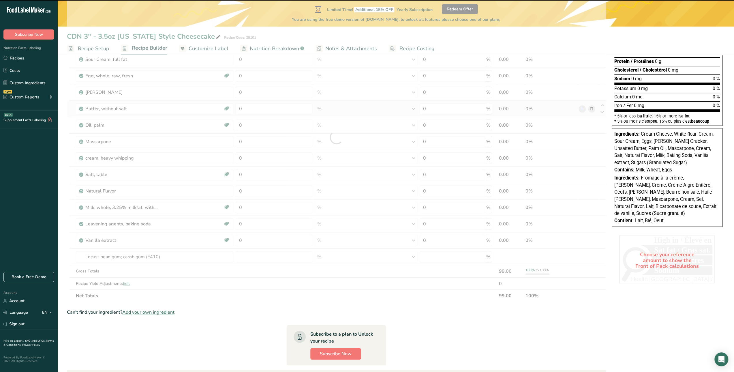
type input "0"
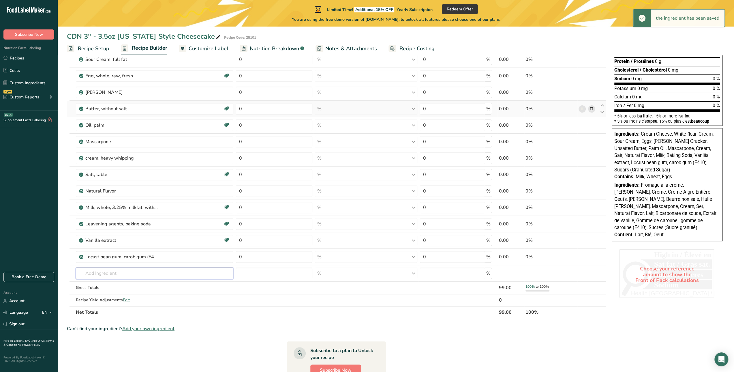
click at [106, 271] on input "text" at bounding box center [154, 273] width 157 height 12
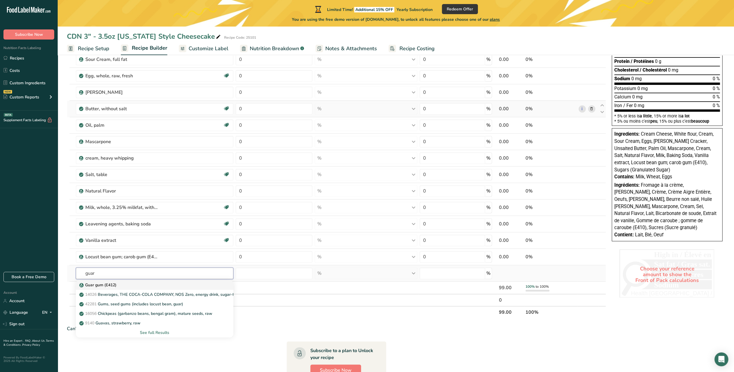
type input "guar"
click at [106, 283] on p "Guar gum (E412)" at bounding box center [98, 285] width 36 height 6
type input "Guar gum (E412)"
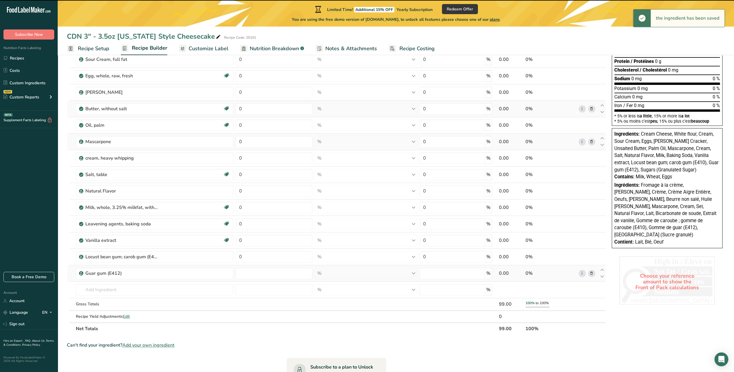
type input "0"
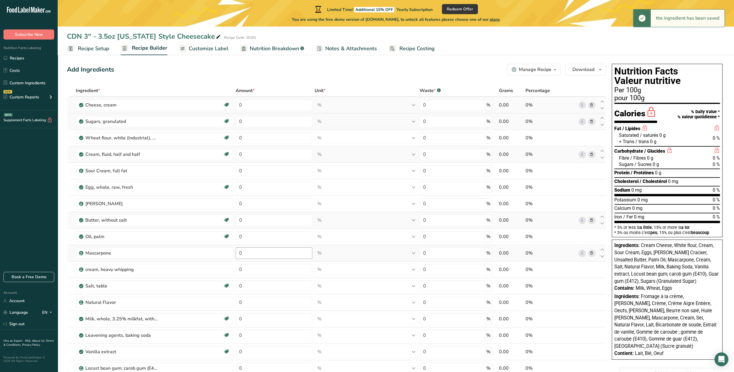
scroll to position [0, 0]
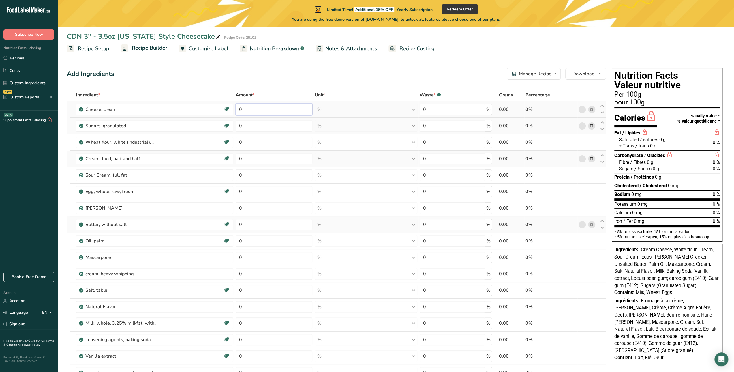
drag, startPoint x: 255, startPoint y: 109, endPoint x: 235, endPoint y: 109, distance: 20.2
click at [235, 109] on td "0" at bounding box center [273, 109] width 79 height 16
type input "26.51"
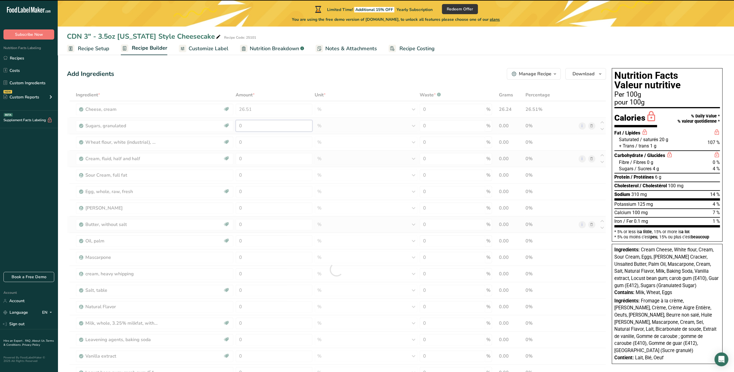
click at [250, 126] on div "Ingredient * Amount * Unit * Waste * .a-a{fill:#347362;}.b-a{fill:#fff;} Grams …" at bounding box center [336, 269] width 539 height 361
click at [250, 126] on div at bounding box center [336, 269] width 539 height 361
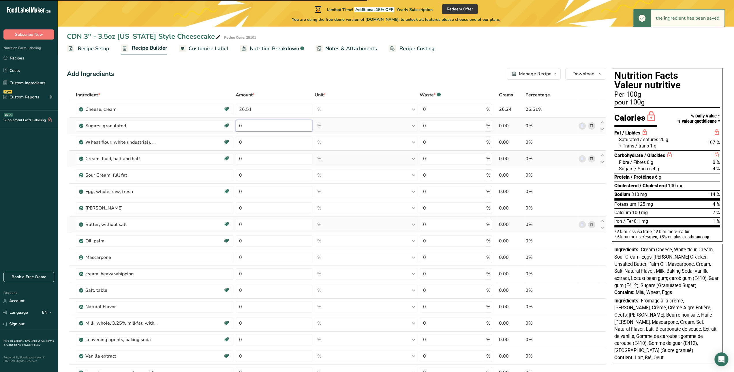
click at [250, 126] on input "0" at bounding box center [274, 126] width 77 height 12
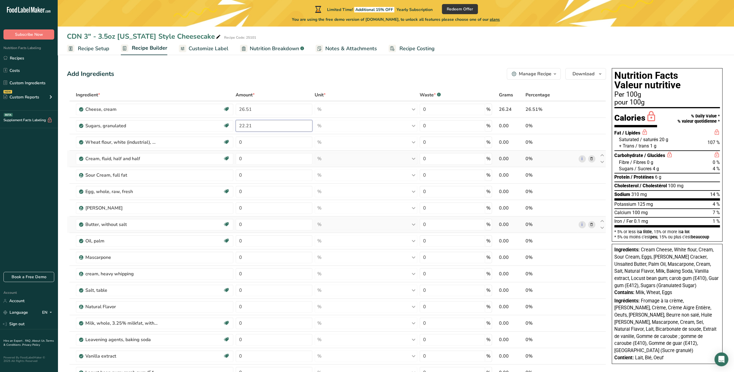
type input "22.21"
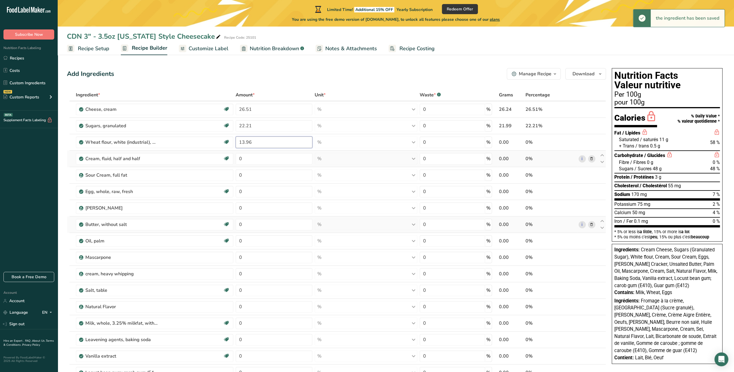
type input "13.96"
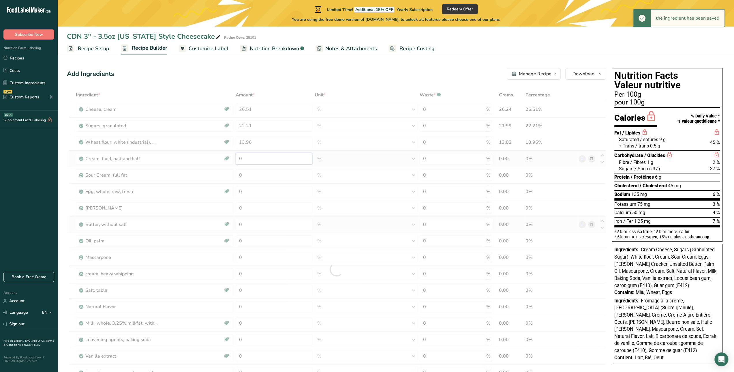
click at [252, 161] on div "Ingredient * Amount * Unit * Waste * .a-a{fill:#347362;}.b-a{fill:#fff;} Grams …" at bounding box center [336, 269] width 539 height 361
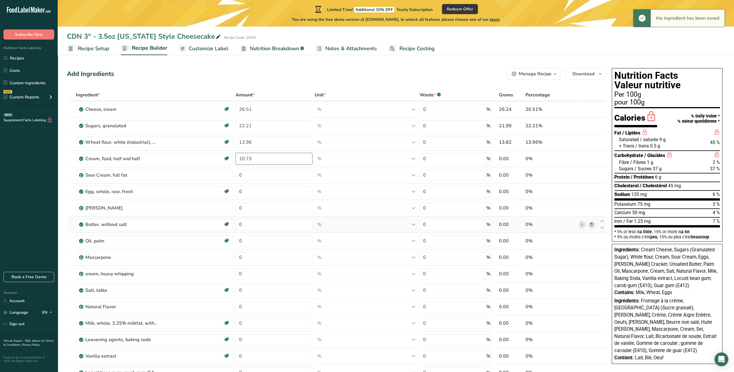
type input "10.73"
type input "7.64"
type input "7.53"
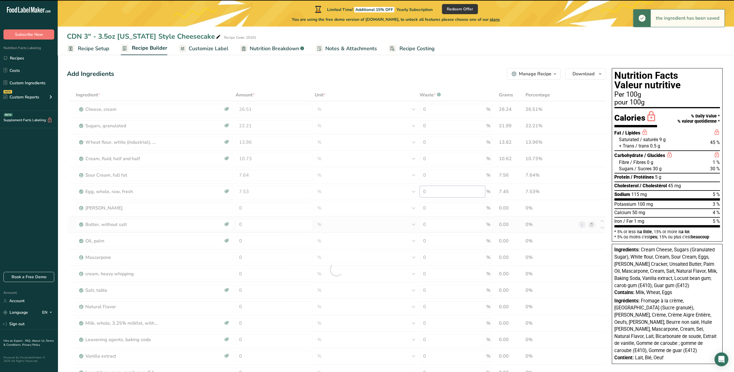
type input "2"
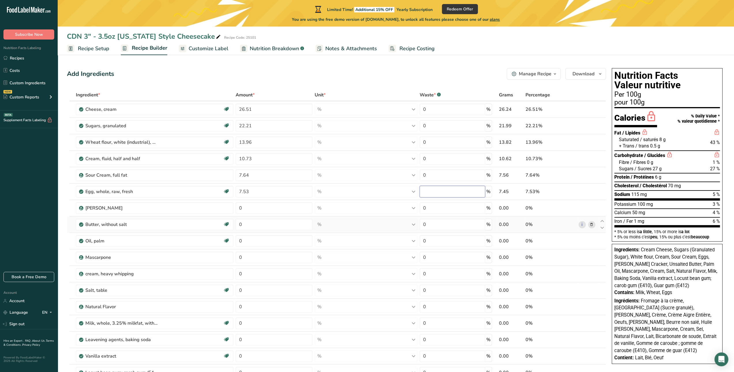
type input "0"
type input "2.89"
type input "0"
type input "2.68"
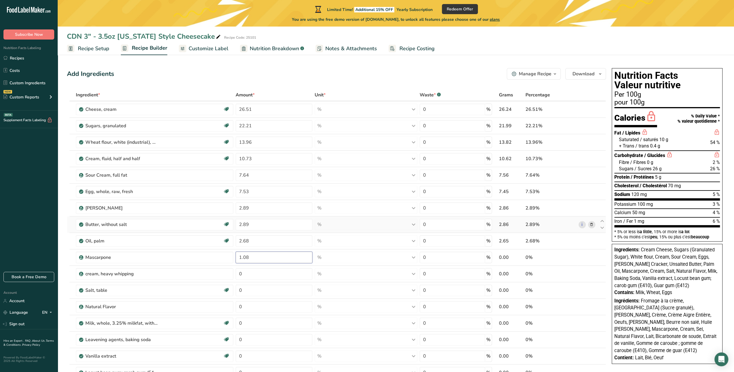
type input "1.08"
type input "4"
type input "0.49"
type input "0.41"
type input "0.28"
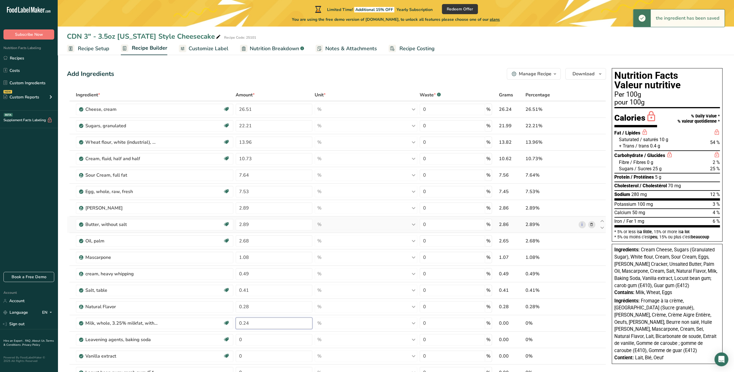
type input "0.24"
type input "0.20"
type input "0.06"
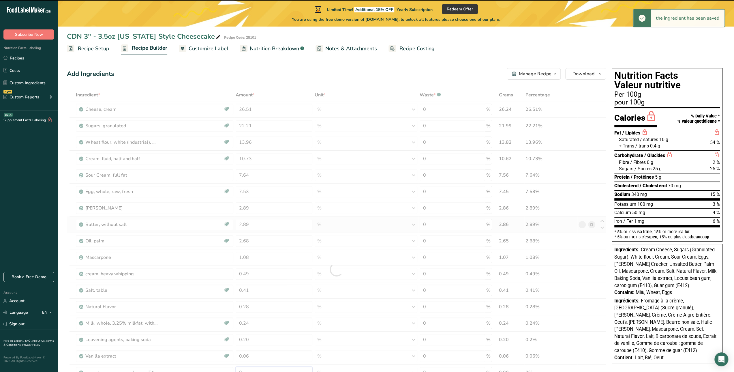
scroll to position [5, 0]
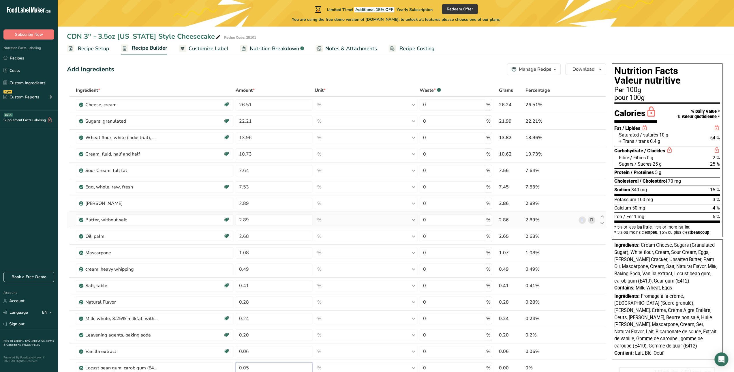
type input "0.05"
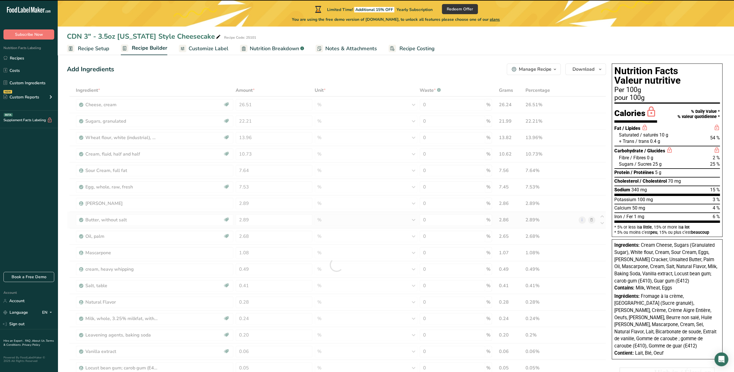
scroll to position [201, 0]
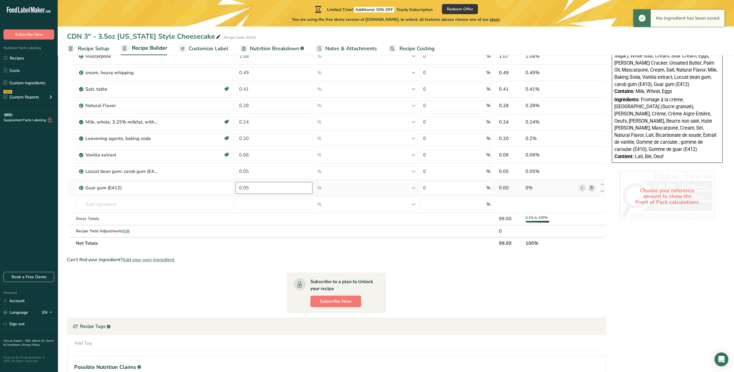
type input "0.05"
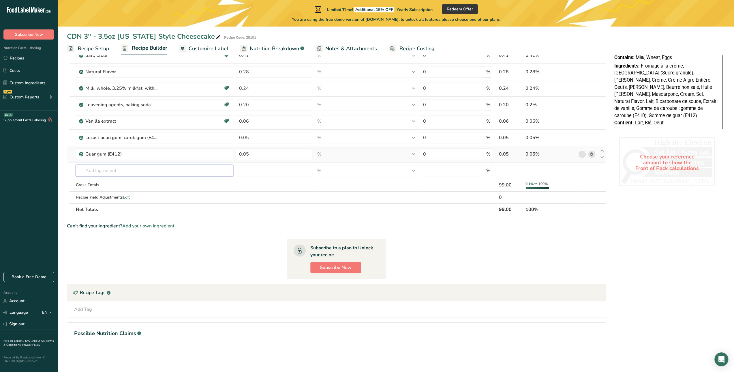
scroll to position [236, 0]
click at [176, 333] on h1 "Possible Nutrition Claims .a-a{fill:#347362;}.b-a{fill:#fff;}" at bounding box center [336, 332] width 525 height 8
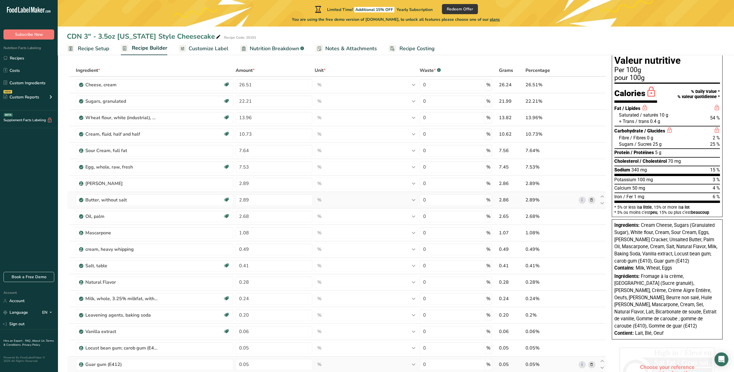
scroll to position [15, 0]
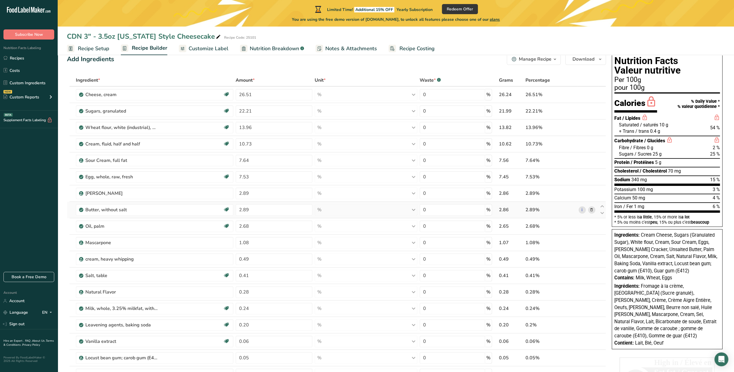
click at [280, 48] on span "Nutrition Breakdown" at bounding box center [274, 49] width 49 height 8
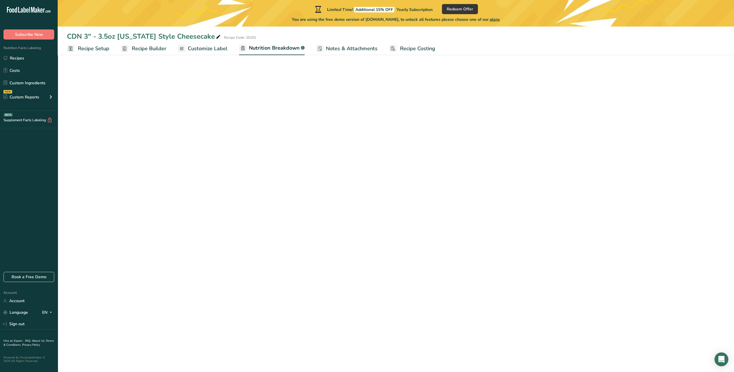
select select "Calories"
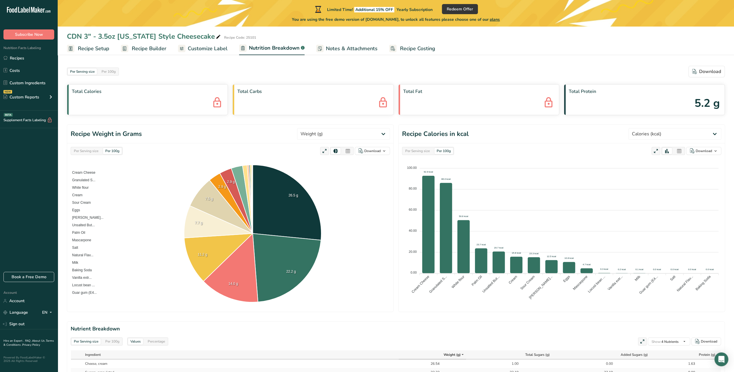
click at [217, 47] on span "Customize Label" at bounding box center [208, 49] width 40 height 8
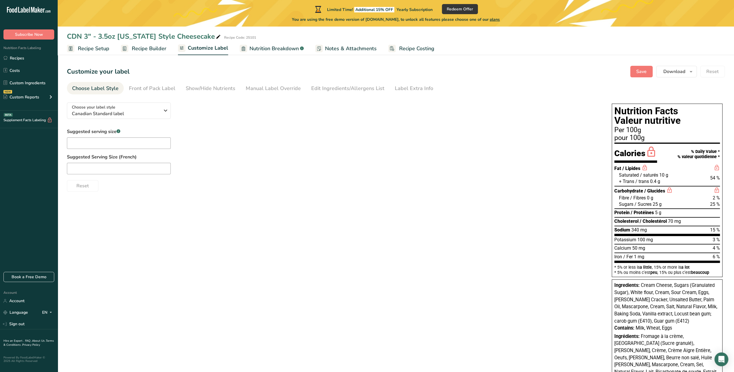
click at [96, 48] on span "Recipe Setup" at bounding box center [93, 49] width 31 height 8
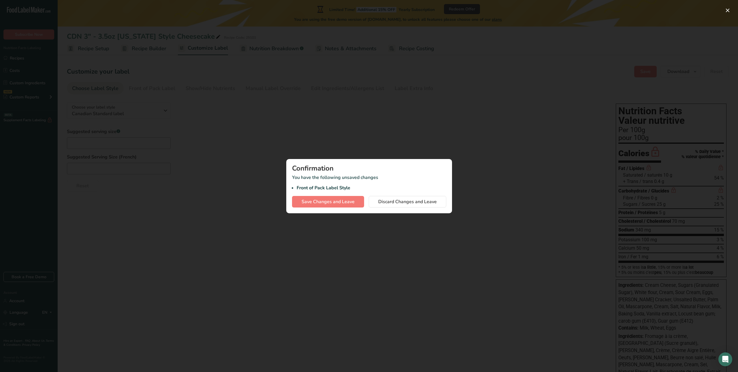
click at [406, 169] on div "Confirmation" at bounding box center [369, 168] width 154 height 7
click at [298, 181] on p "You have the following unsaved changes Front of Pack Label Style" at bounding box center [369, 182] width 154 height 17
click at [318, 203] on span "Save Changes and Leave" at bounding box center [328, 201] width 53 height 7
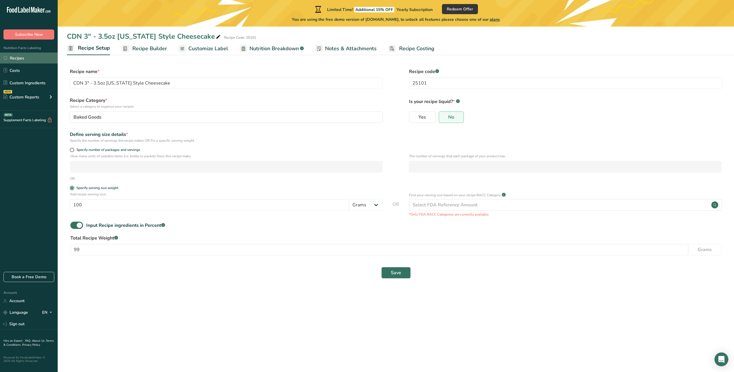
click at [18, 59] on link "Recipes" at bounding box center [29, 57] width 58 height 11
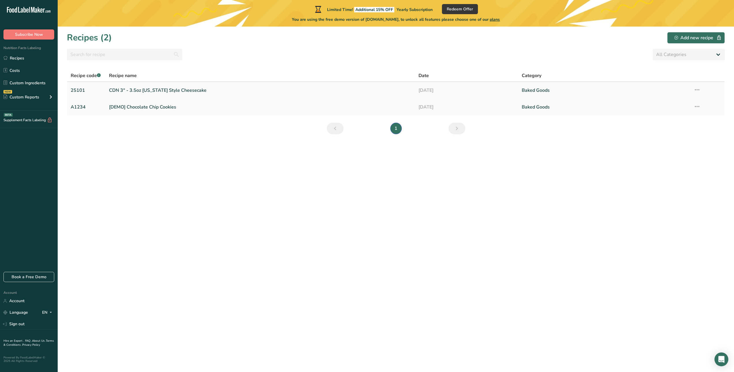
click at [138, 91] on link "CDN 3" - 3.5oz New York Style Cheesecake" at bounding box center [260, 90] width 303 height 12
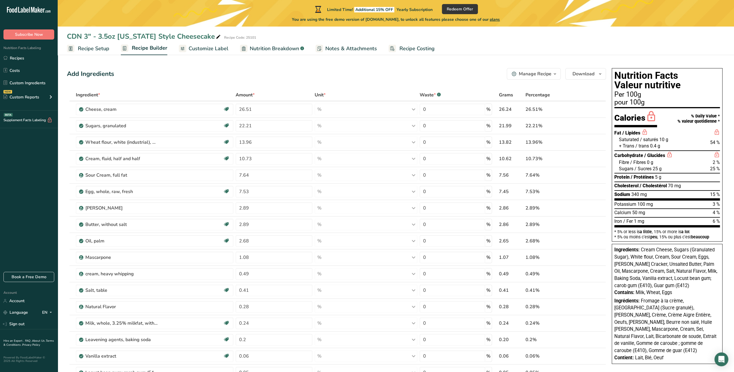
click at [93, 49] on span "Recipe Setup" at bounding box center [93, 49] width 31 height 8
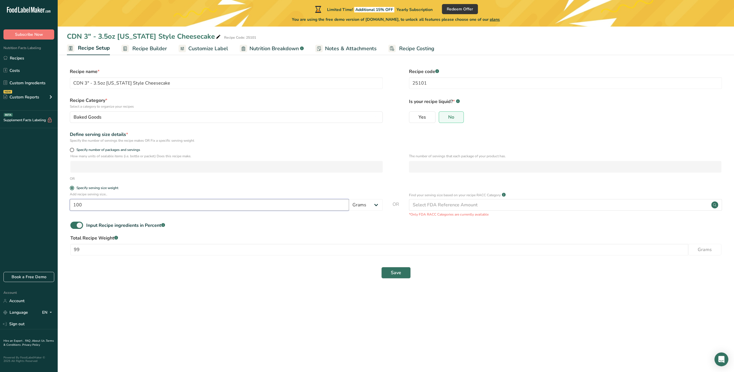
drag, startPoint x: 91, startPoint y: 206, endPoint x: 39, endPoint y: 204, distance: 52.3
click at [39, 204] on div ".a-20{fill:#fff;} Subscribe Now Nutrition Facts Labeling Recipes Costs Custom I…" at bounding box center [367, 186] width 734 height 372
type input "99"
click at [395, 272] on span "Save" at bounding box center [396, 272] width 10 height 7
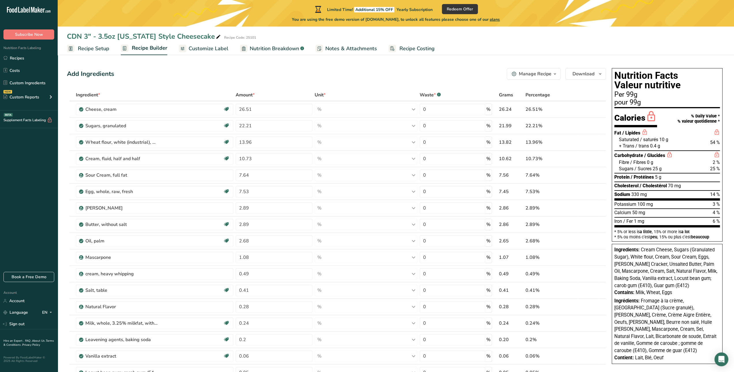
click at [193, 50] on span "Customize Label" at bounding box center [209, 49] width 40 height 8
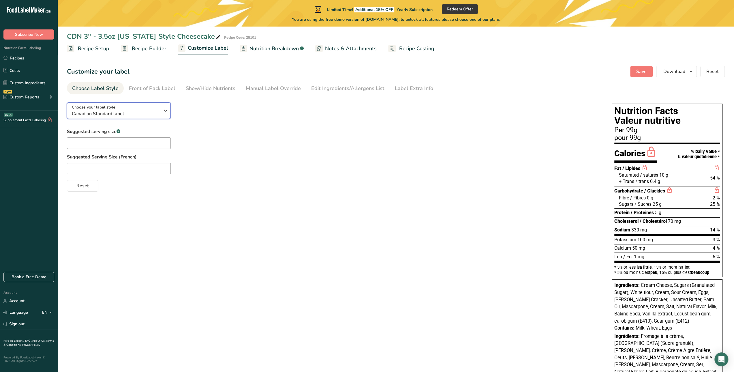
click at [134, 110] on span "Canadian Standard label" at bounding box center [116, 113] width 88 height 7
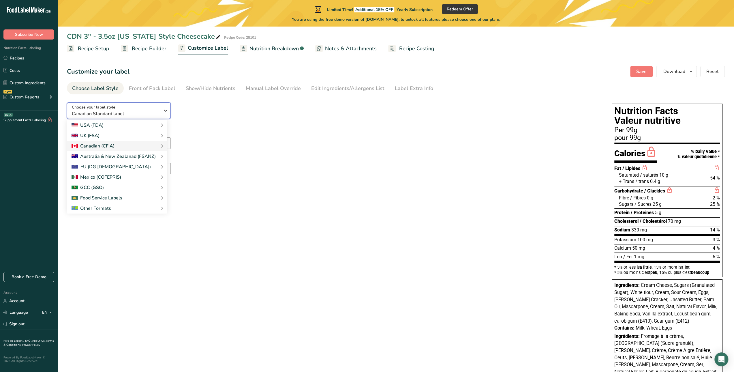
click at [134, 110] on span "Canadian Standard label" at bounding box center [116, 113] width 88 height 7
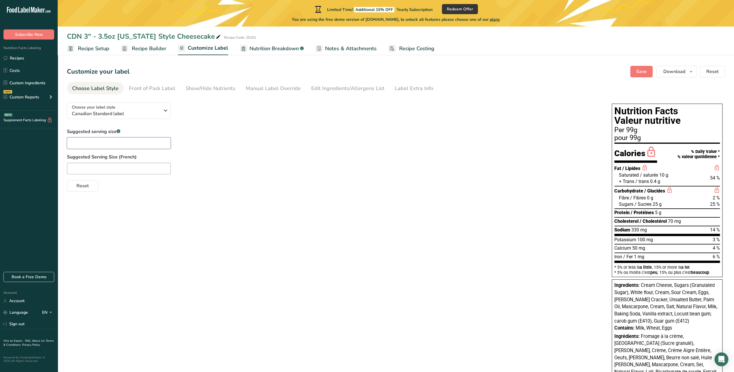
click at [113, 143] on input "text" at bounding box center [119, 143] width 104 height 12
click at [122, 143] on input "text" at bounding box center [119, 143] width 104 height 12
type input "99g"
click at [239, 210] on div "Choose your label style Canadian Standard label USA (FDA) Standard FDA label Ta…" at bounding box center [396, 251] width 658 height 307
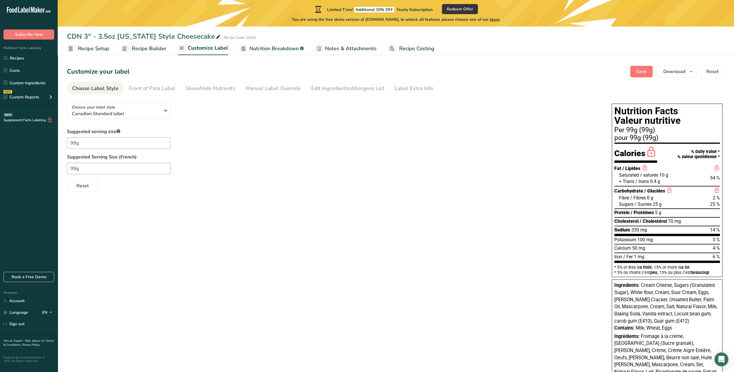
click at [574, 159] on label "Suggested Serving Size (French)" at bounding box center [333, 156] width 533 height 7
click at [344, 48] on span "Notes & Attachments" at bounding box center [351, 49] width 52 height 8
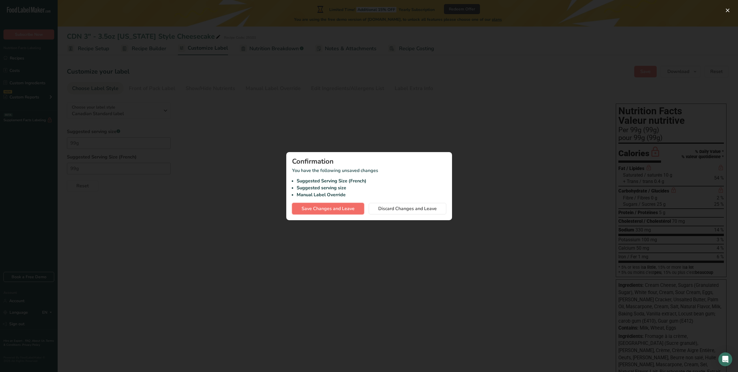
click at [327, 208] on span "Save Changes and Leave" at bounding box center [328, 208] width 53 height 7
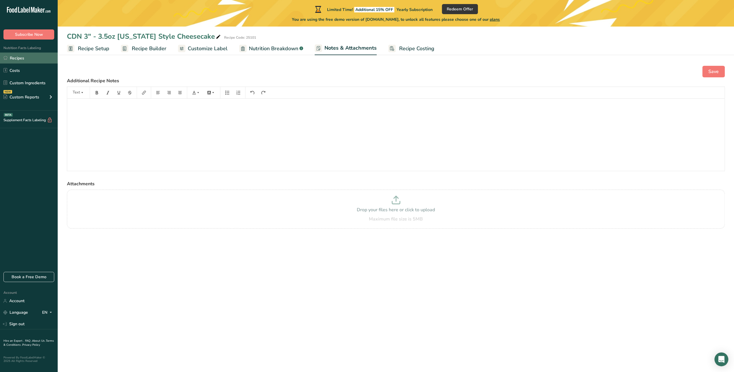
click at [16, 58] on link "Recipes" at bounding box center [29, 57] width 58 height 11
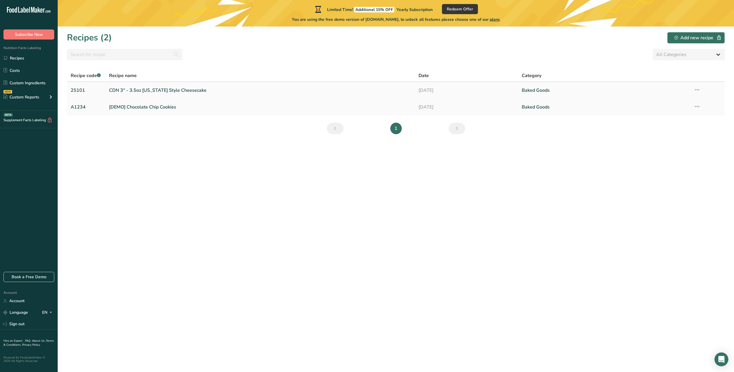
click at [130, 91] on link "CDN 3" - 3.5oz New York Style Cheesecake" at bounding box center [260, 90] width 303 height 12
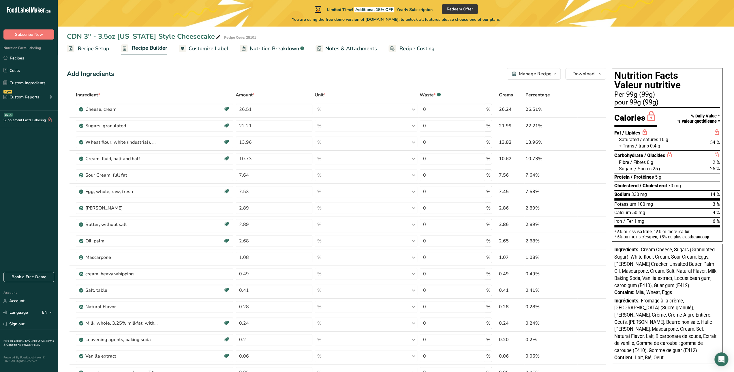
click at [272, 49] on span "Nutrition Breakdown" at bounding box center [274, 49] width 49 height 8
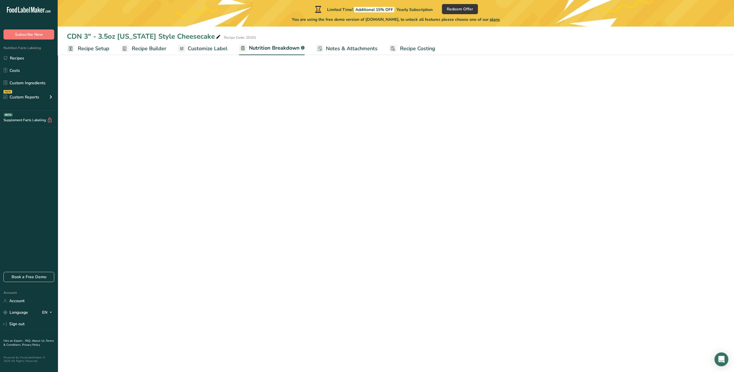
select select "Calories"
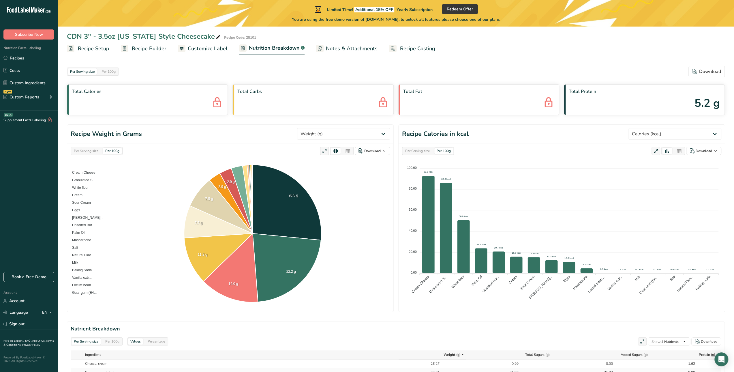
click at [344, 49] on span "Notes & Attachments" at bounding box center [352, 49] width 52 height 8
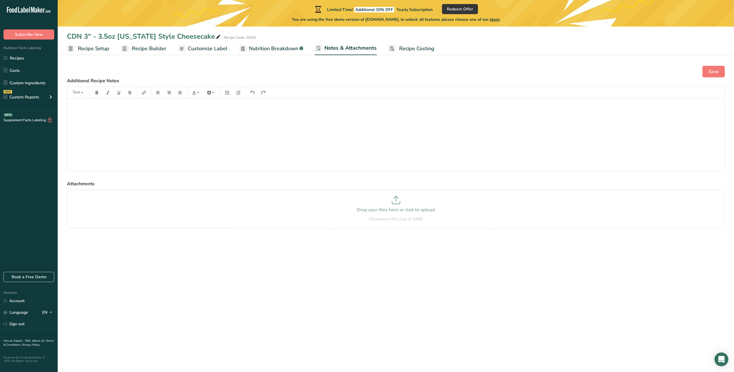
click at [265, 50] on span "Nutrition Breakdown" at bounding box center [273, 49] width 49 height 8
click at [191, 50] on span "Customize Label" at bounding box center [208, 49] width 40 height 8
select select "Calories"
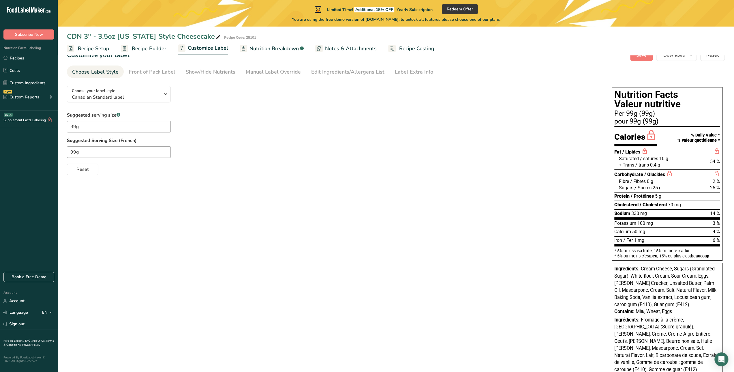
scroll to position [6, 0]
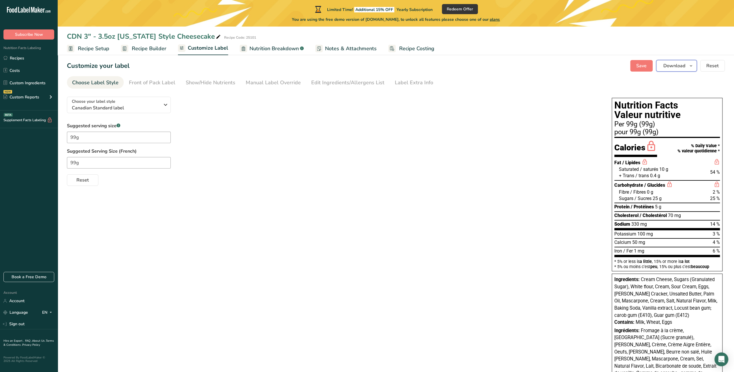
click at [687, 65] on button "Download" at bounding box center [676, 66] width 41 height 12
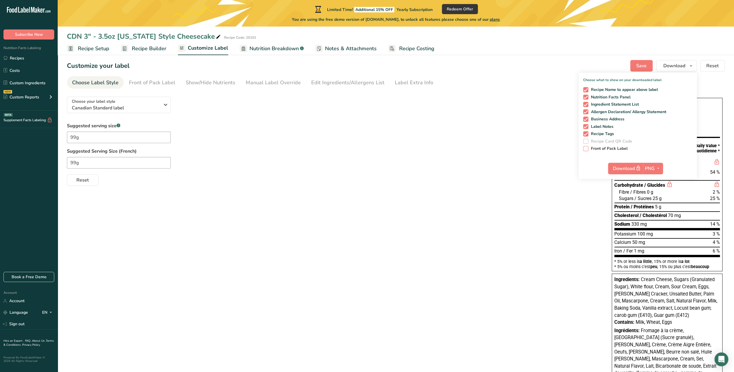
click at [598, 150] on span "Front of Pack Label" at bounding box center [608, 148] width 40 height 5
click at [587, 150] on input "Front of Pack Label" at bounding box center [585, 149] width 4 height 4
checkbox input "true"
click at [628, 170] on span "Download" at bounding box center [627, 168] width 29 height 7
click at [659, 169] on icon "button" at bounding box center [658, 168] width 5 height 7
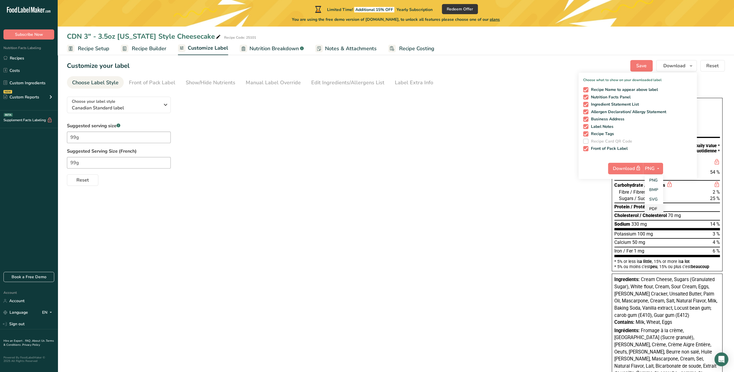
click at [653, 209] on link "PDF" at bounding box center [654, 209] width 18 height 10
click at [627, 170] on span "Download" at bounding box center [627, 168] width 29 height 7
click at [639, 169] on icon "button" at bounding box center [638, 168] width 5 height 8
click at [486, 209] on div "Choose your label style Canadian Standard label USA (FDA) Standard FDA label Ta…" at bounding box center [396, 245] width 658 height 307
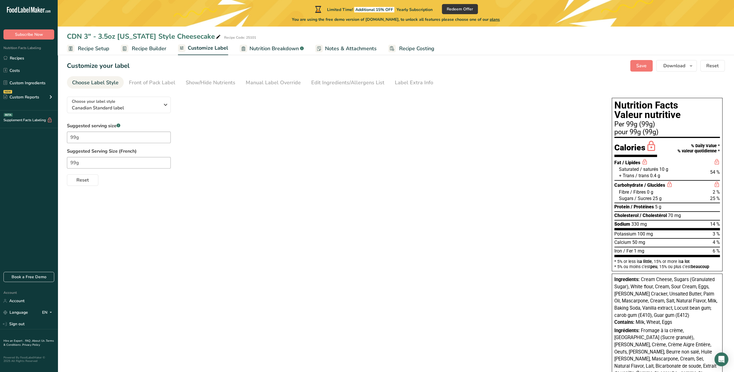
click at [353, 48] on span "Notes & Attachments" at bounding box center [351, 49] width 52 height 8
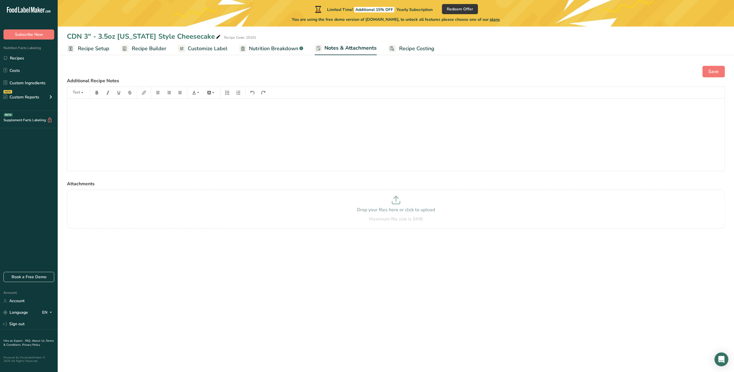
click at [408, 46] on span "Recipe Costing" at bounding box center [416, 49] width 35 height 8
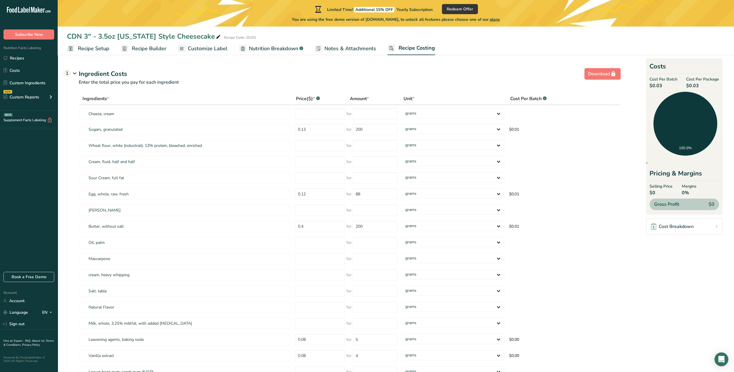
click at [404, 74] on div "Ingredient Costs 1" at bounding box center [350, 74] width 542 height 10
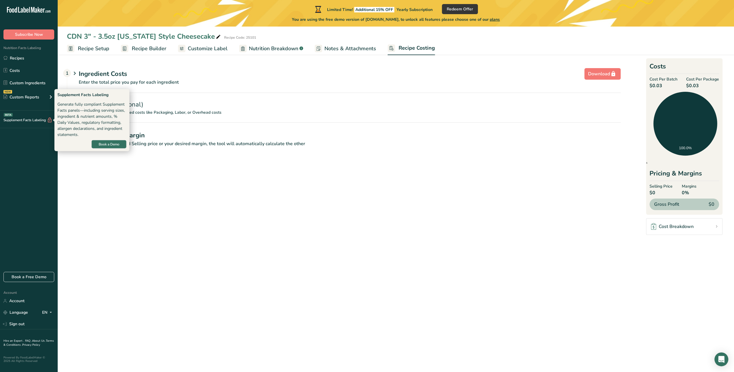
click at [27, 120] on div "Supplement Facts Labeling BETA" at bounding box center [26, 120] width 52 height 6
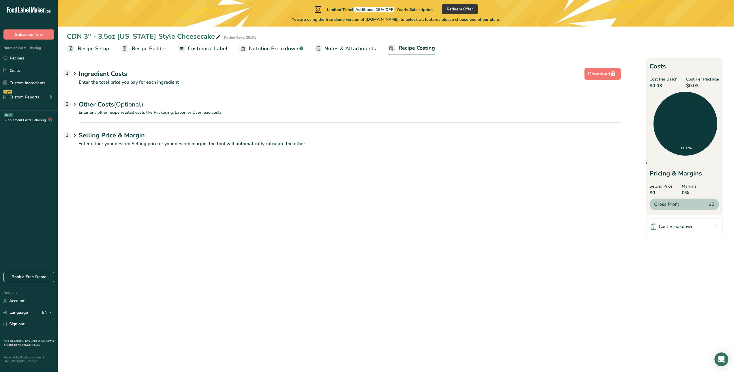
click at [28, 147] on div ".a-20{fill:#fff;} Subscribe Now Nutrition Facts Labeling Recipes Costs Custom I…" at bounding box center [29, 136] width 58 height 262
click at [27, 97] on div "Custom Reports" at bounding box center [21, 97] width 36 height 6
click at [25, 109] on link "Menu Label" at bounding box center [29, 110] width 58 height 13
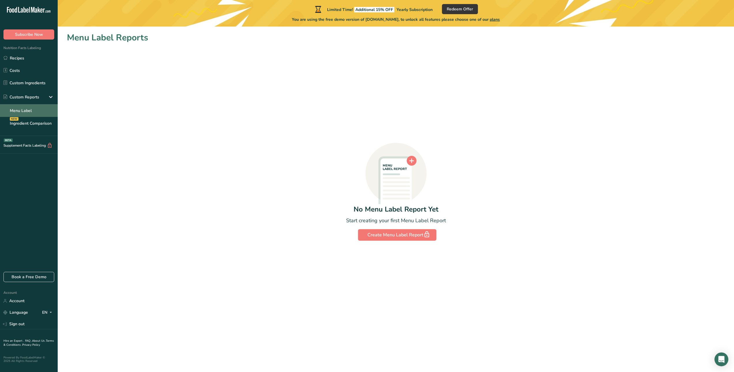
click at [25, 109] on link "Menu Label" at bounding box center [29, 110] width 58 height 13
click at [31, 234] on div ".a-20{fill:#fff;} Subscribe Now Nutrition Facts Labeling Recipes Costs Custom I…" at bounding box center [29, 136] width 58 height 262
